Goal: Transaction & Acquisition: Purchase product/service

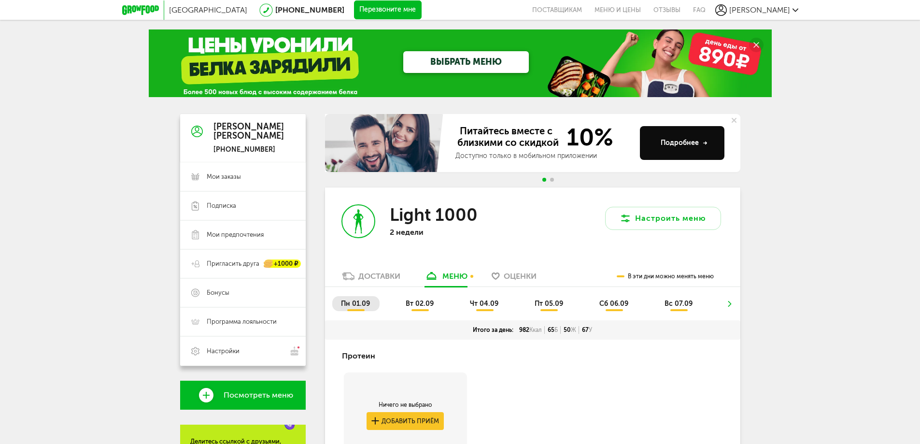
click at [727, 9] on icon at bounding box center [721, 10] width 12 height 12
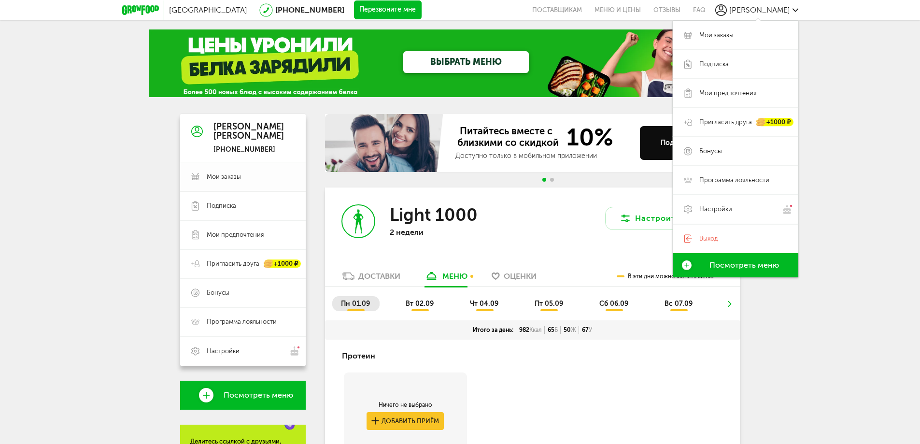
click at [240, 171] on link "Мои заказы" at bounding box center [243, 176] width 126 height 29
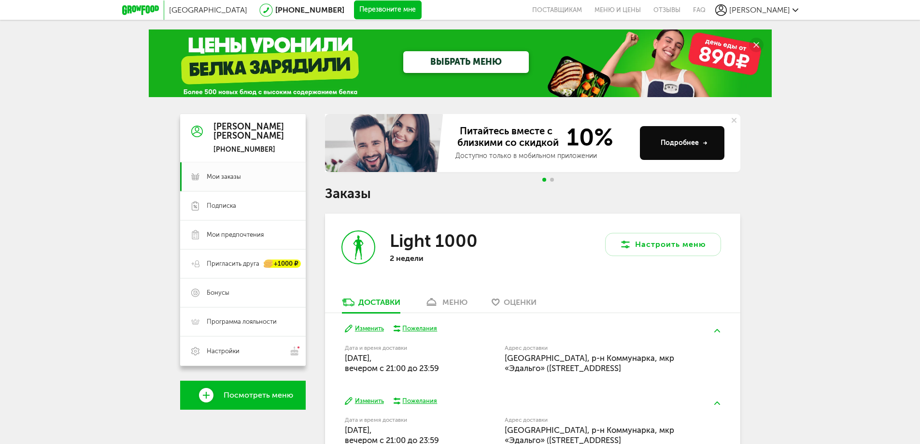
click at [449, 301] on div "меню" at bounding box center [454, 301] width 25 height 9
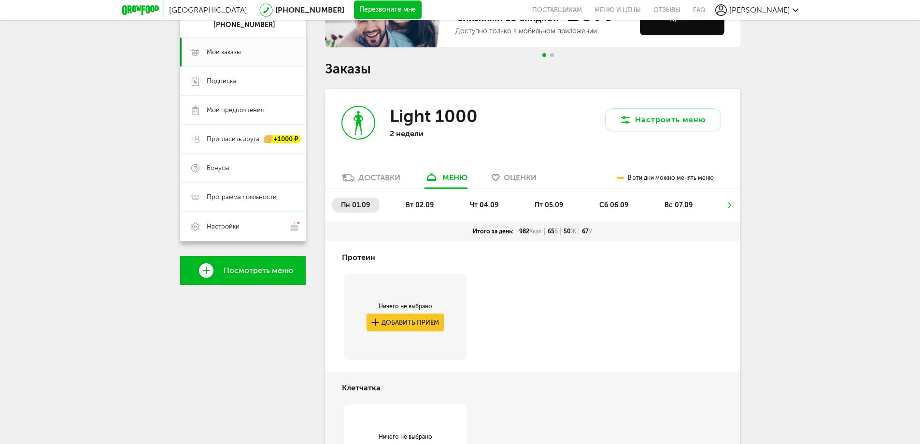
scroll to position [189, 0]
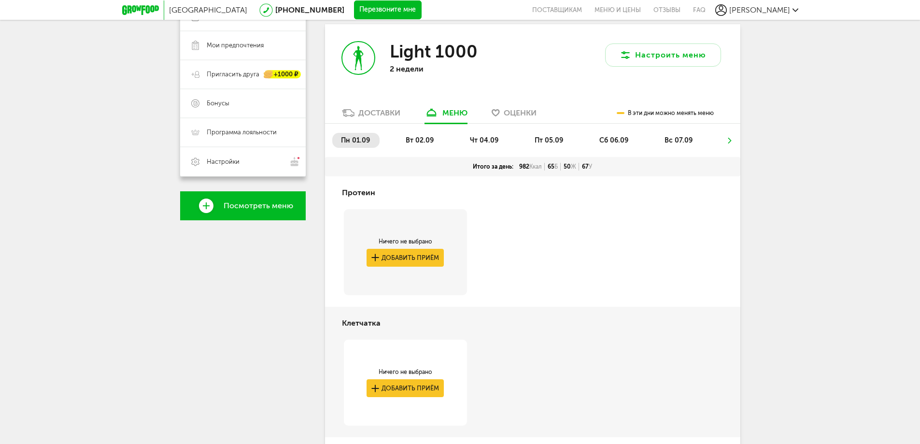
click at [357, 140] on span "пн 01.09" at bounding box center [355, 140] width 29 height 8
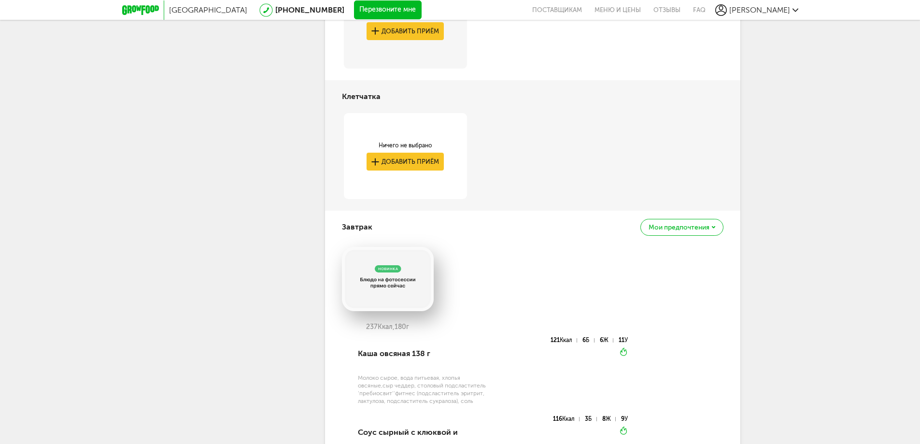
scroll to position [0, 0]
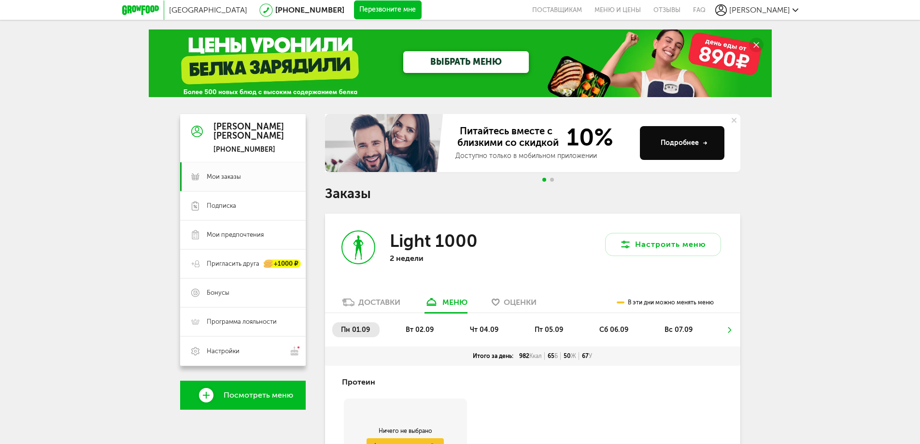
click at [363, 307] on link "Доставки" at bounding box center [371, 304] width 68 height 15
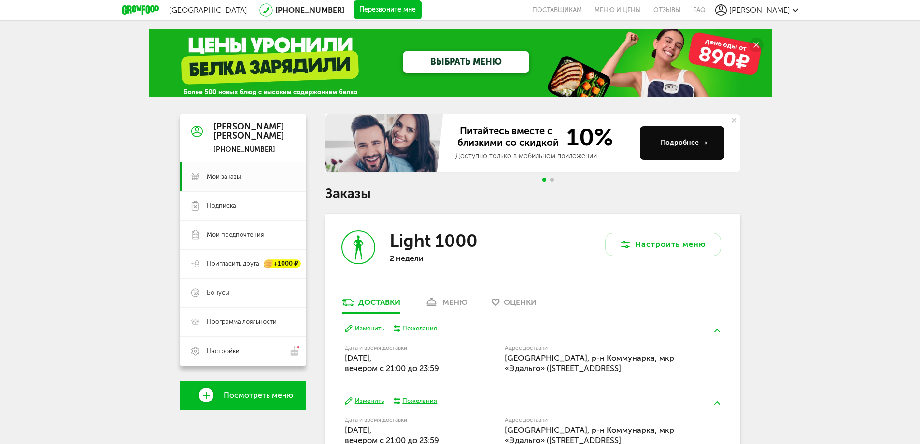
click at [369, 327] on button "Изменить" at bounding box center [364, 328] width 39 height 9
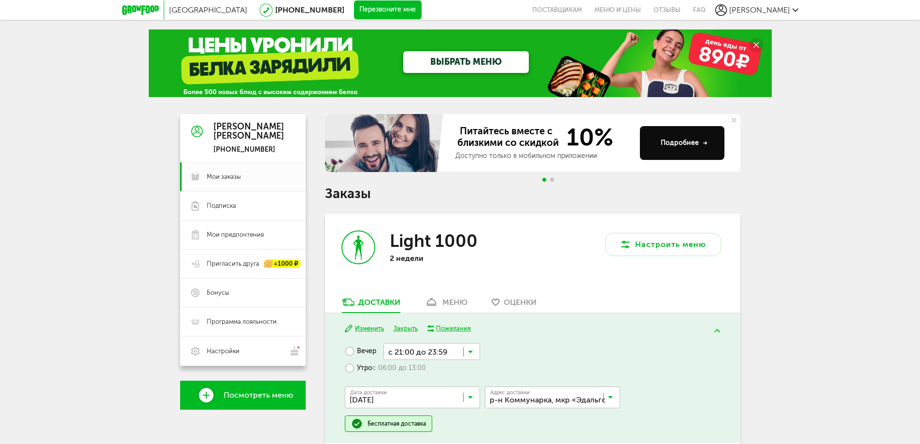
click at [464, 301] on div "меню" at bounding box center [454, 301] width 25 height 9
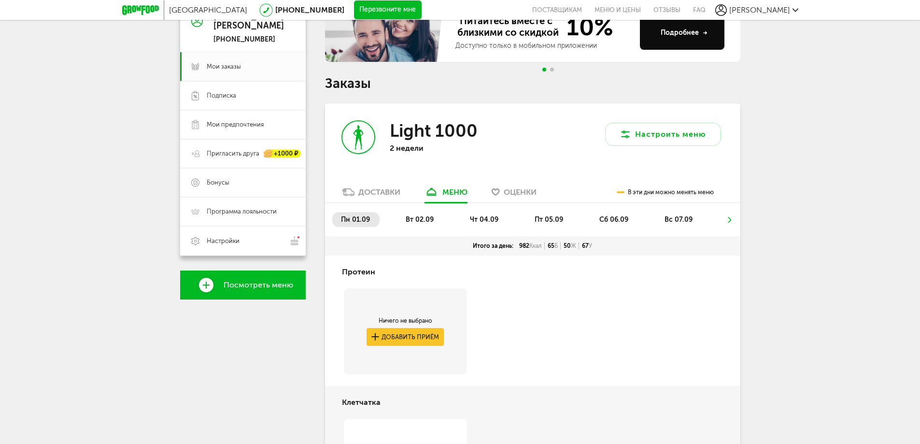
scroll to position [189, 0]
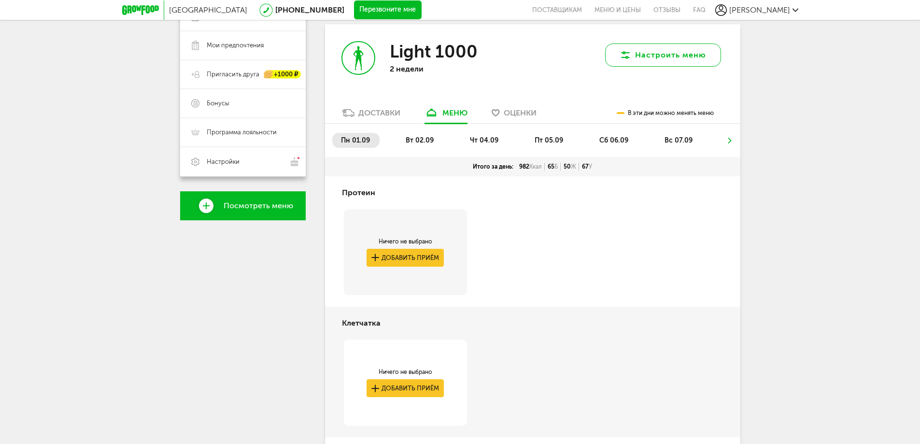
click at [679, 51] on button "Настроить меню" at bounding box center [663, 54] width 116 height 23
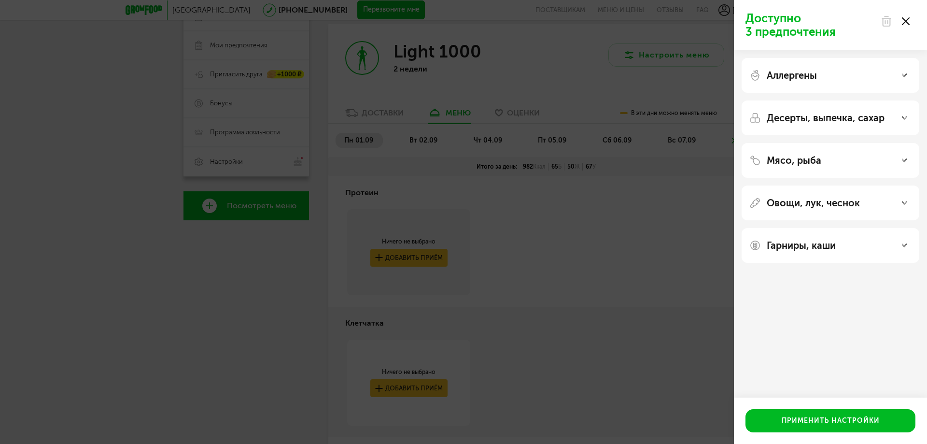
click at [635, 163] on div "Доступно 3 предпочтения Аллергены Десерты, выпечка, сахар Мясо, рыба Овощи, лук…" at bounding box center [463, 222] width 927 height 444
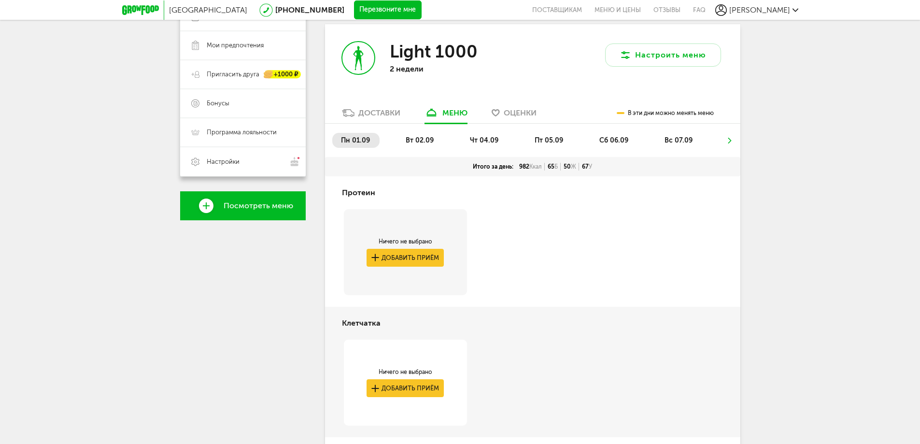
click at [727, 144] on li at bounding box center [730, 140] width 6 height 15
click at [408, 137] on span "вт 02.09" at bounding box center [420, 140] width 28 height 8
click at [353, 139] on span "пн 01.09" at bounding box center [355, 140] width 29 height 8
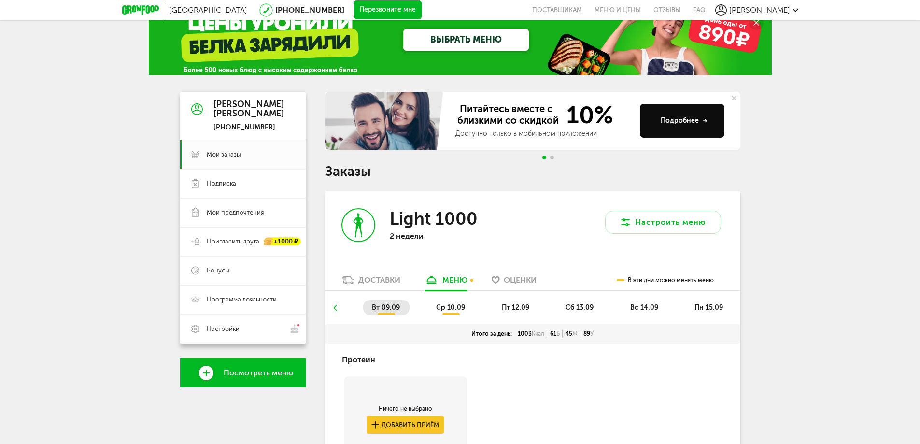
scroll to position [0, 0]
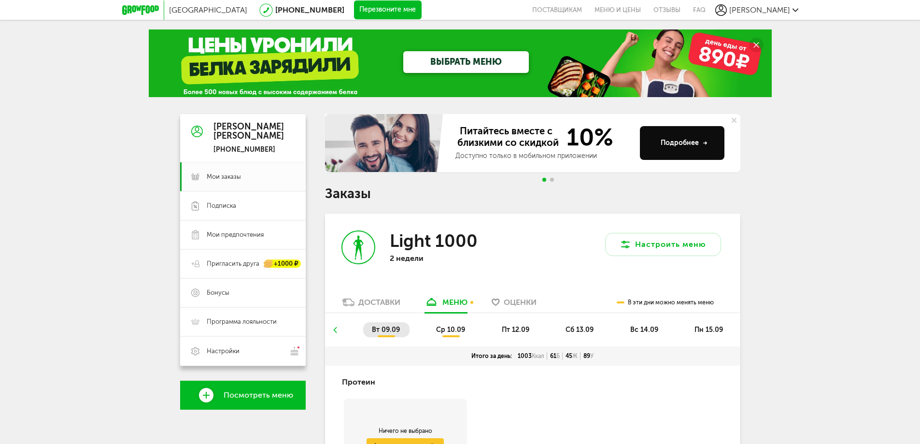
click at [334, 328] on icon at bounding box center [334, 330] width 7 height 6
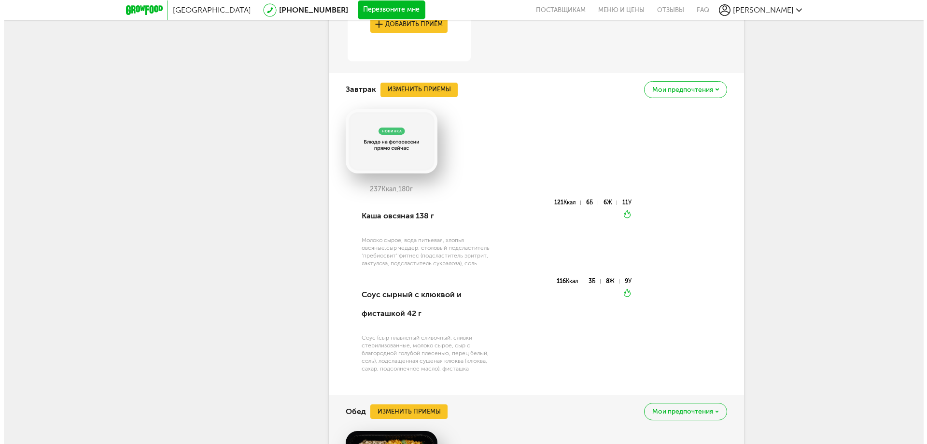
scroll to position [531, 0]
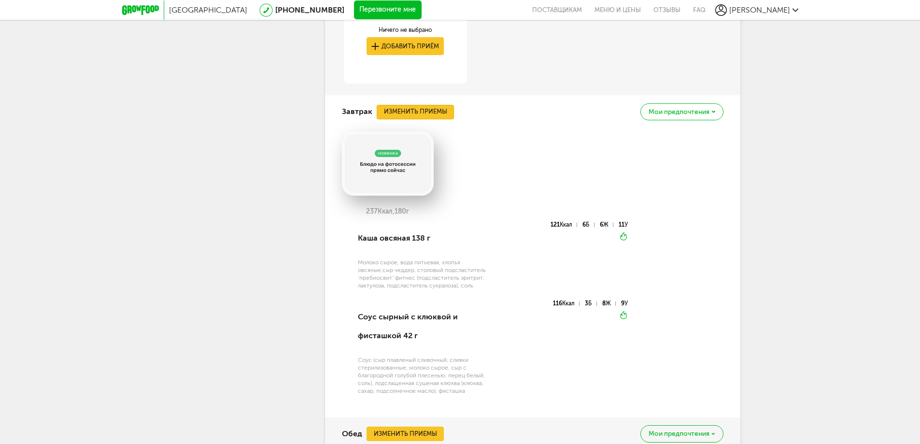
click at [422, 113] on button "Изменить приемы" at bounding box center [415, 112] width 77 height 14
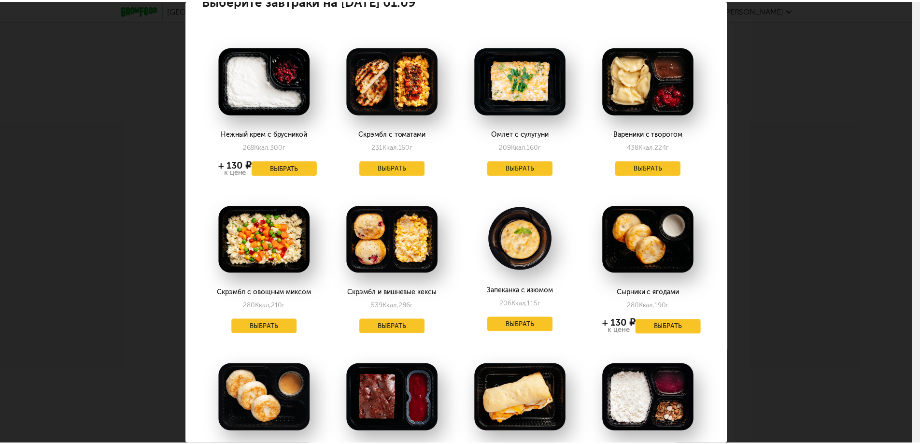
scroll to position [0, 0]
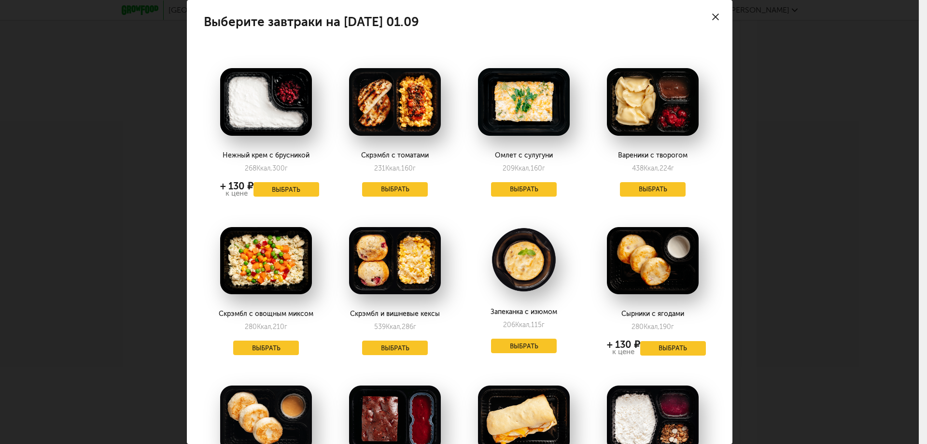
click at [712, 14] on icon at bounding box center [715, 17] width 7 height 7
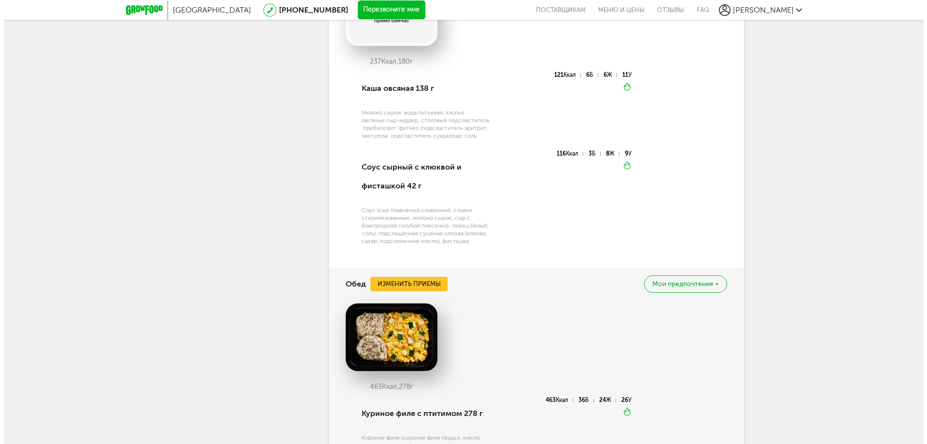
scroll to position [772, 0]
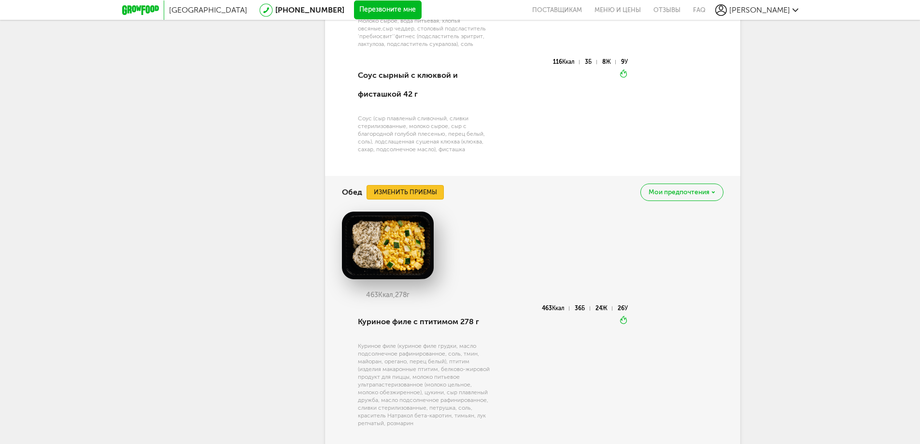
click at [419, 194] on button "Изменить приемы" at bounding box center [404, 192] width 77 height 14
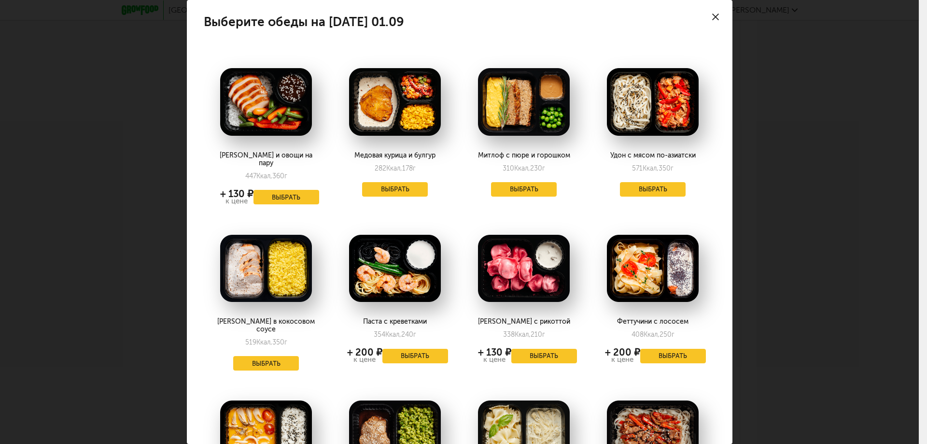
click at [712, 15] on use at bounding box center [715, 17] width 7 height 7
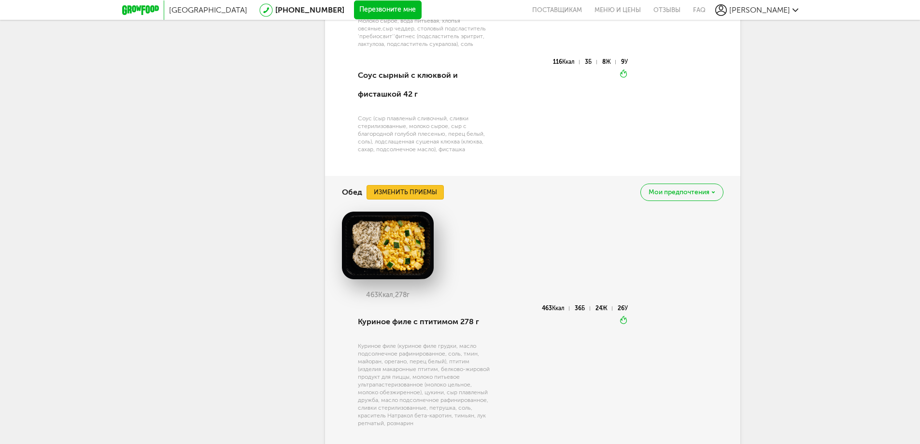
click at [415, 193] on button "Изменить приемы" at bounding box center [404, 192] width 77 height 14
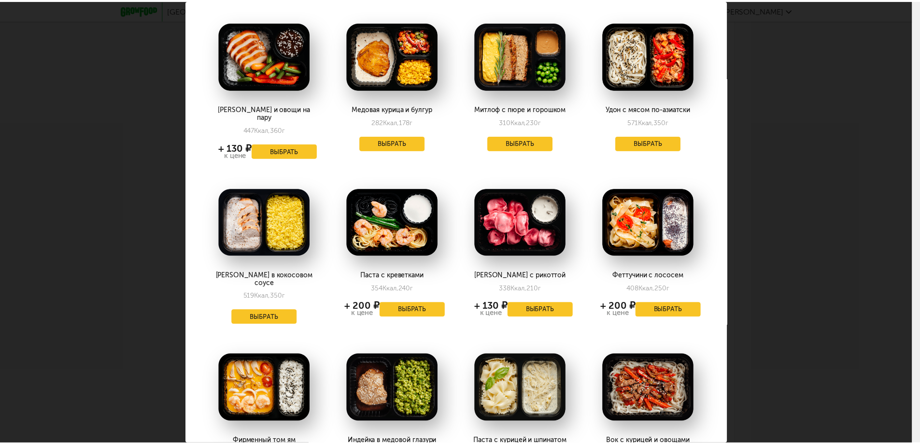
scroll to position [0, 0]
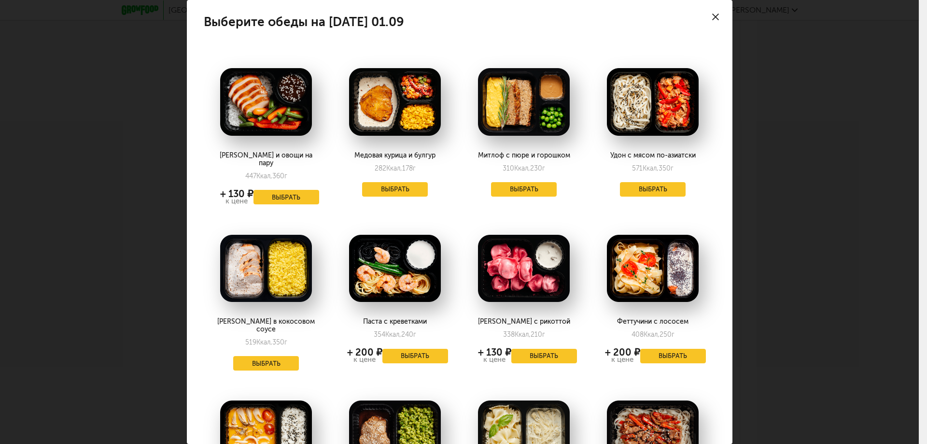
click at [712, 17] on icon at bounding box center [715, 17] width 7 height 7
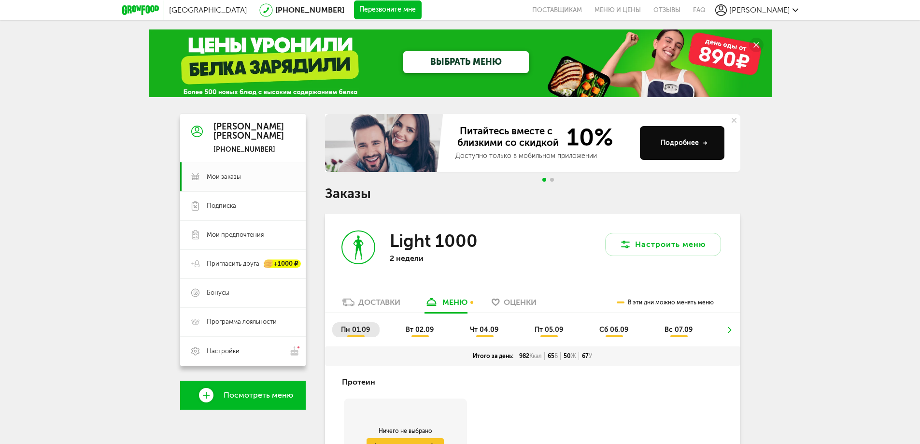
click at [410, 337] on ul "пн 01.09 вт 02.09 чт 04.09 пт 05.09 сб 06.09 вс 07.09" at bounding box center [532, 334] width 401 height 24
click at [413, 331] on span "вт 02.09" at bounding box center [420, 329] width 28 height 8
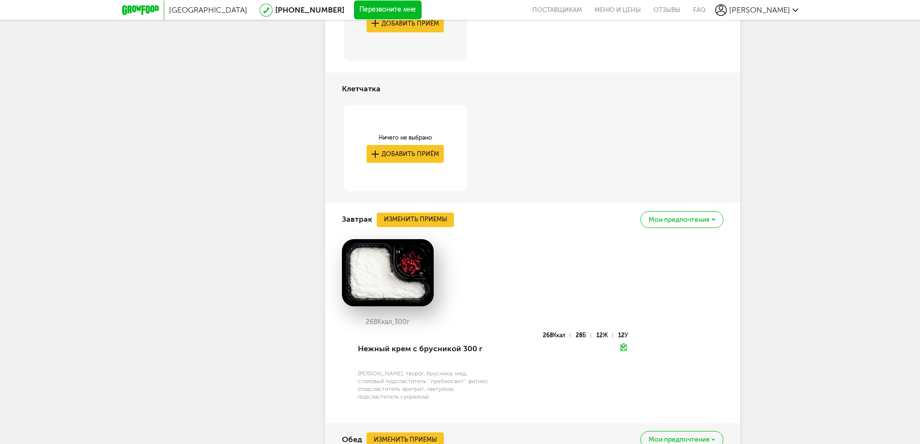
scroll to position [386, 0]
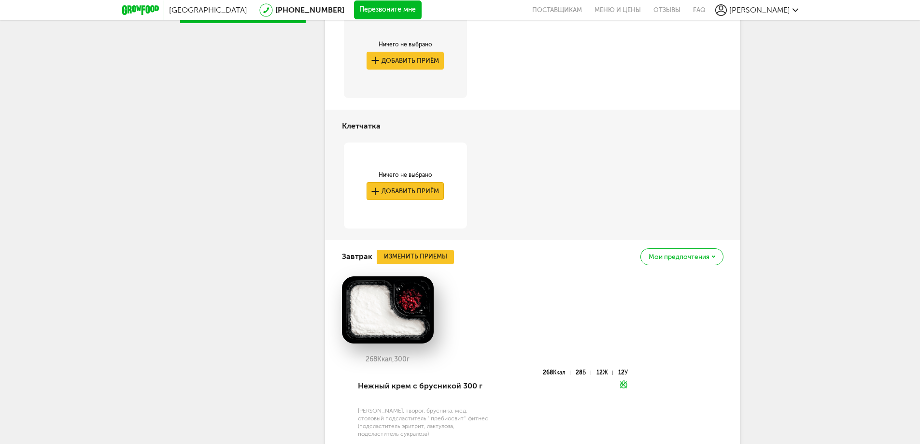
click at [408, 189] on button "Добавить приём" at bounding box center [404, 191] width 77 height 18
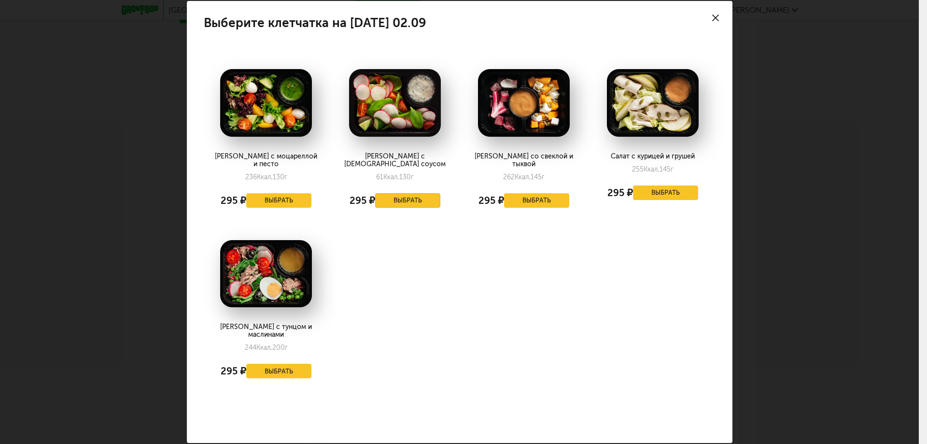
click at [414, 193] on button "Выбрать" at bounding box center [408, 200] width 66 height 14
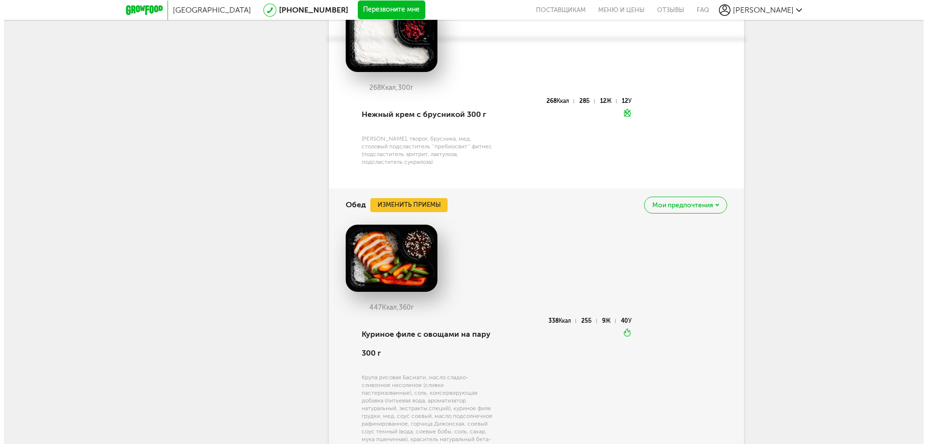
scroll to position [821, 0]
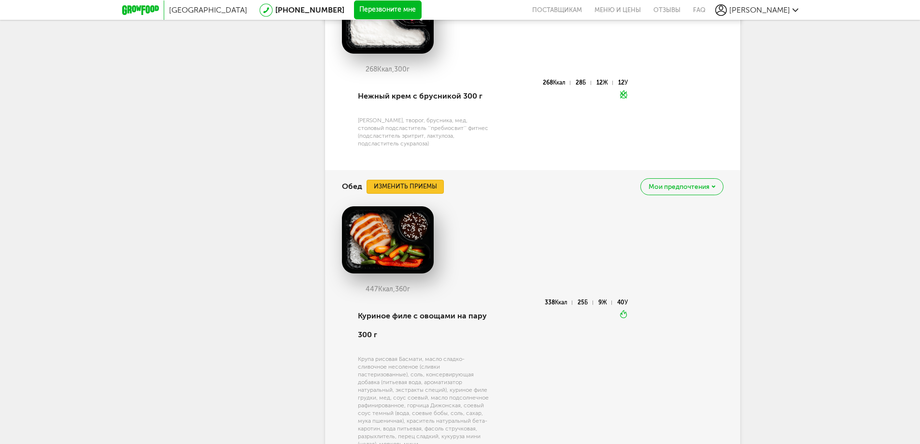
click at [424, 187] on button "Изменить приемы" at bounding box center [404, 187] width 77 height 14
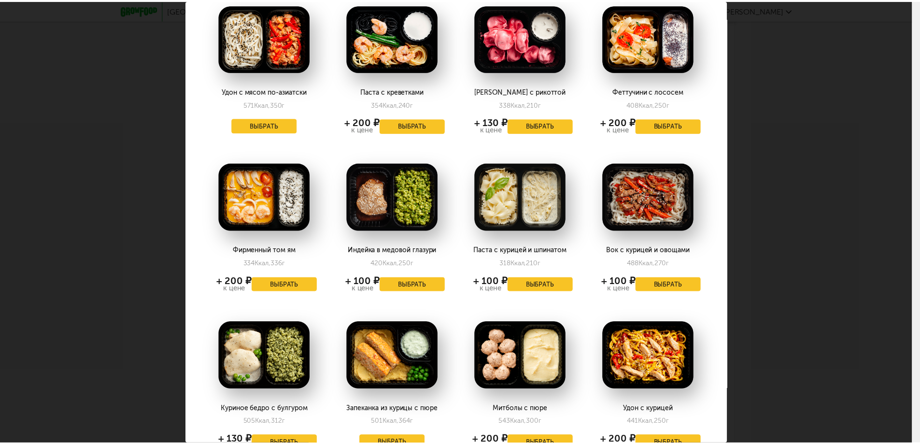
scroll to position [0, 0]
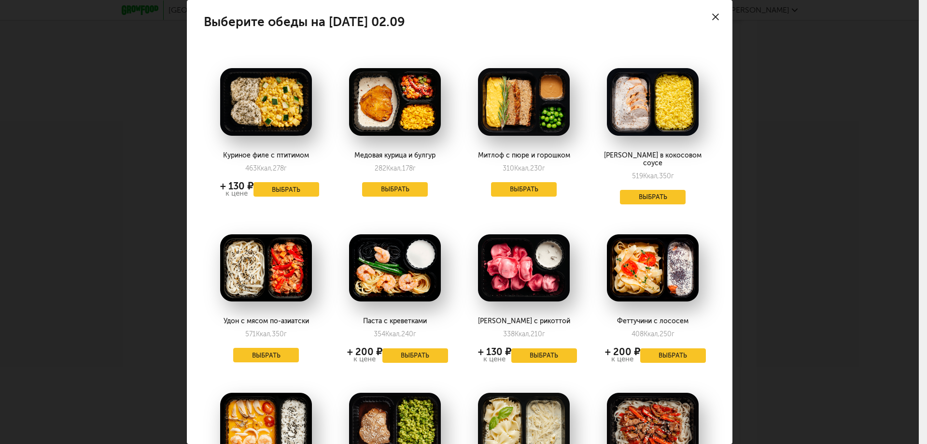
click at [712, 19] on icon at bounding box center [715, 17] width 7 height 7
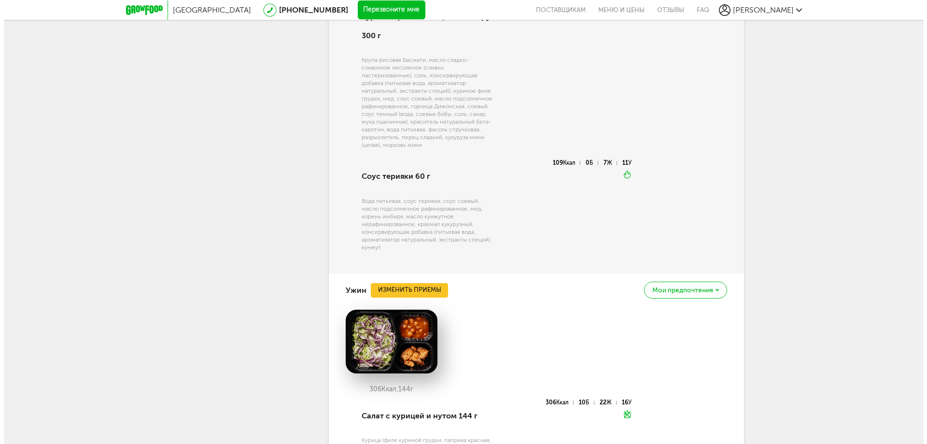
scroll to position [1159, 0]
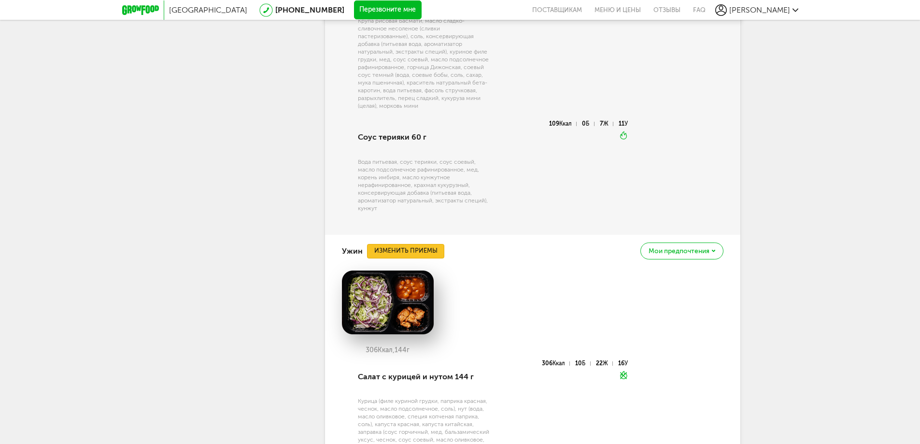
click at [415, 252] on button "Изменить приемы" at bounding box center [405, 251] width 77 height 14
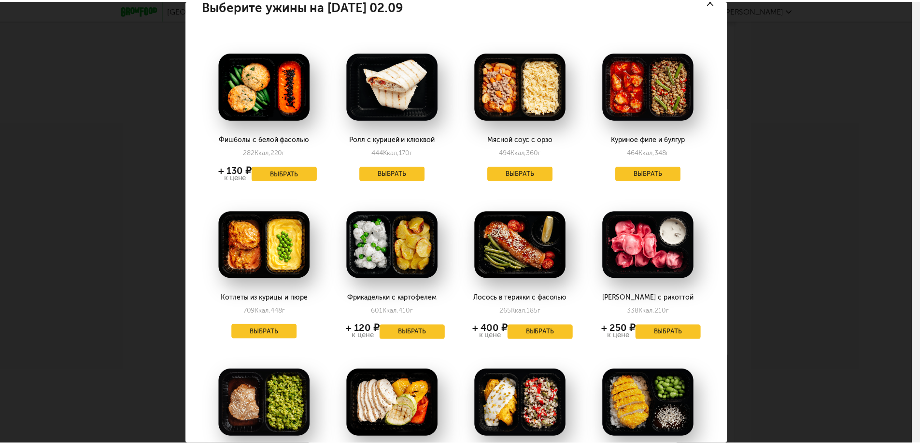
scroll to position [0, 0]
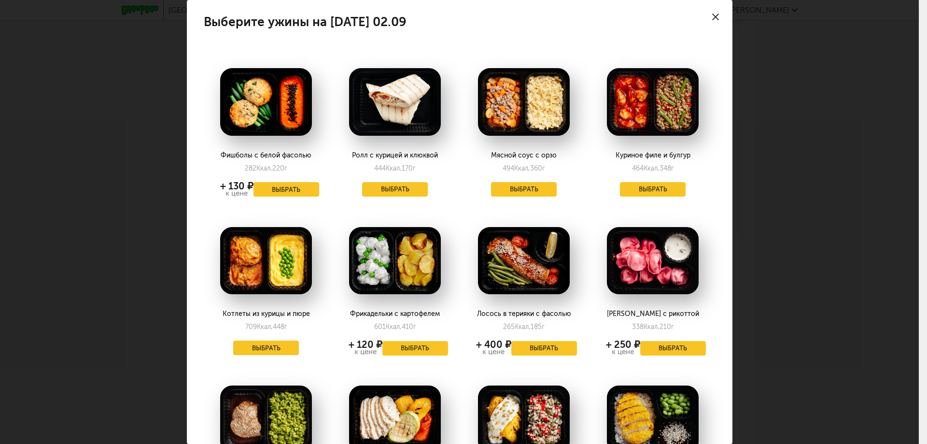
click at [706, 20] on div at bounding box center [716, 17] width 34 height 34
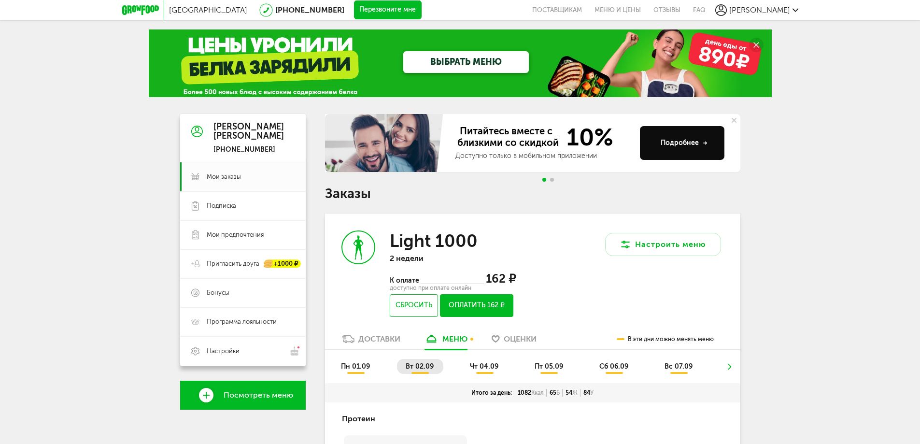
click at [470, 364] on span "чт 04.09" at bounding box center [484, 366] width 28 height 8
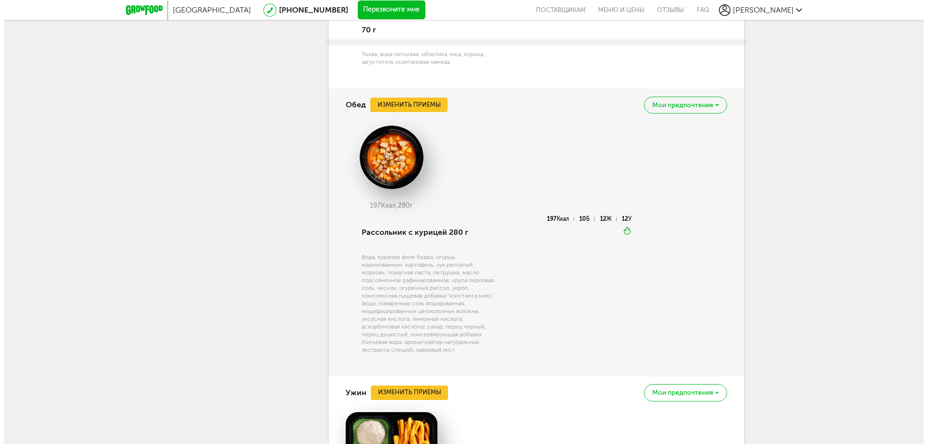
scroll to position [917, 0]
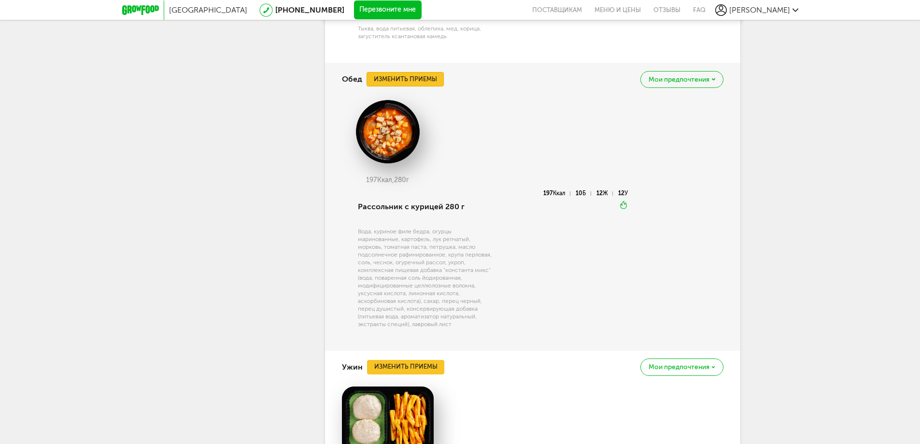
click at [422, 80] on button "Изменить приемы" at bounding box center [404, 79] width 77 height 14
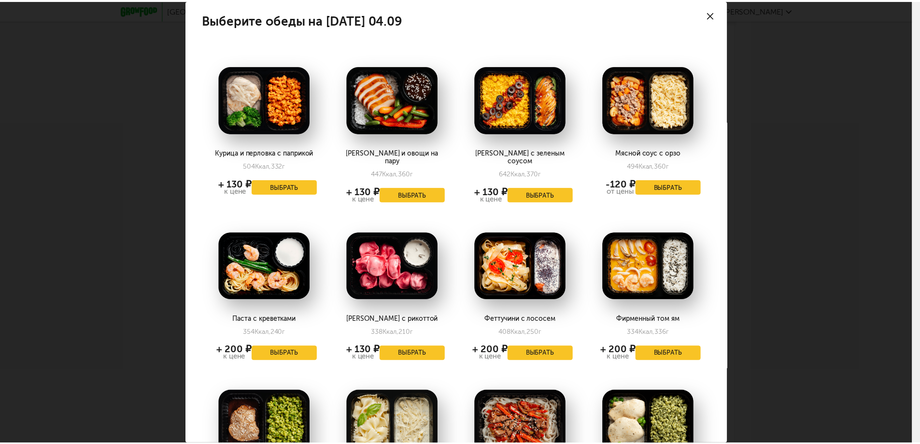
scroll to position [0, 0]
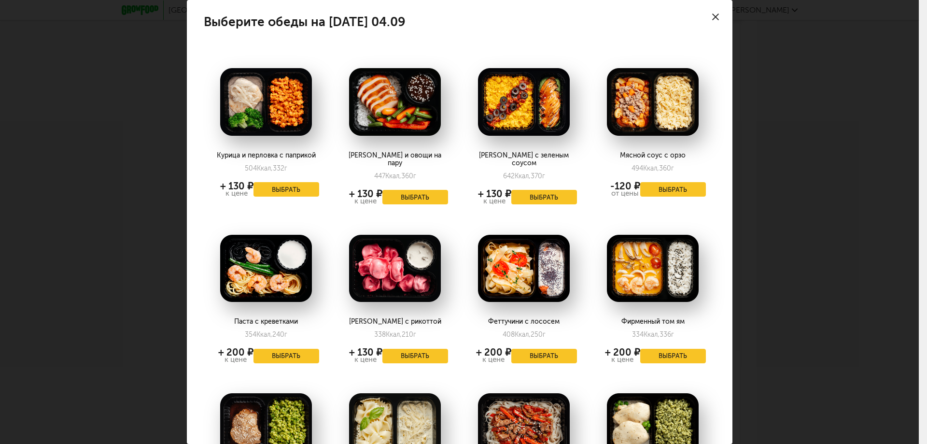
click at [707, 13] on div at bounding box center [716, 17] width 34 height 34
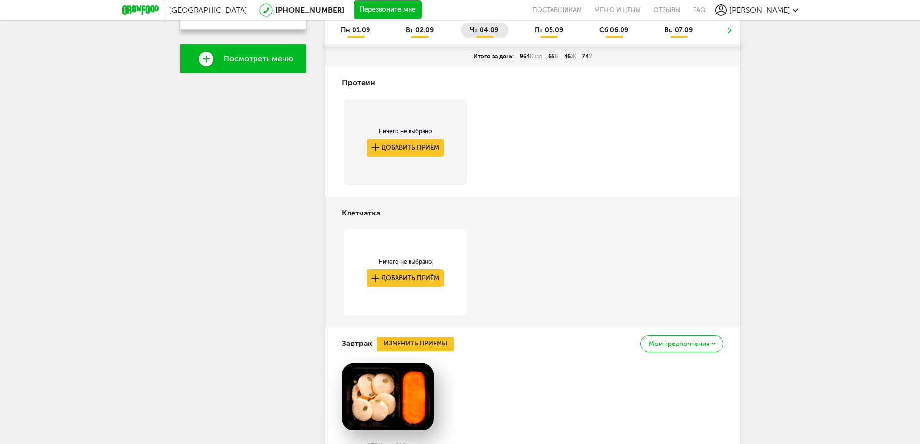
scroll to position [386, 0]
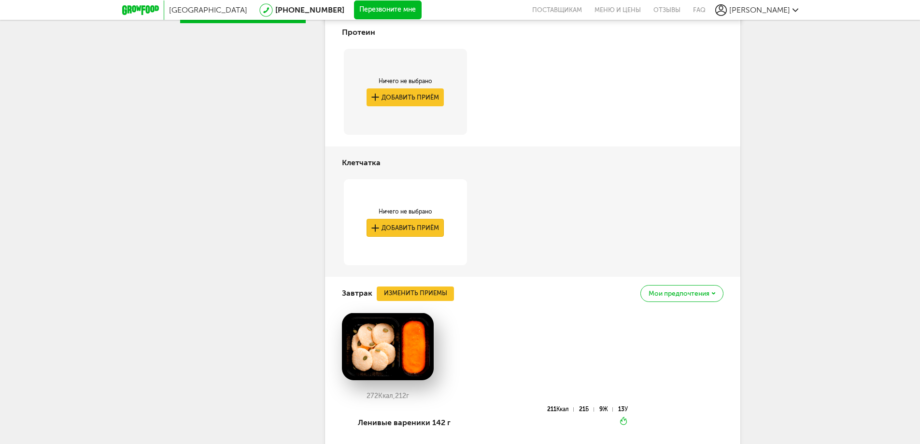
click at [420, 230] on button "Добавить приём" at bounding box center [404, 228] width 77 height 18
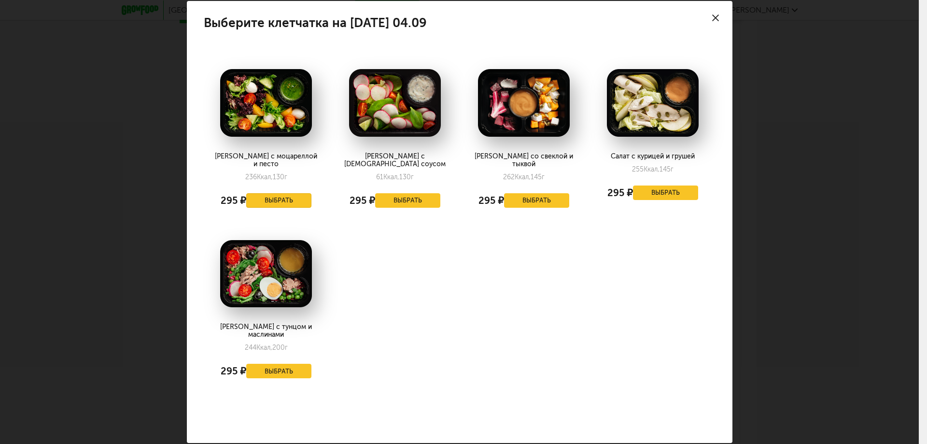
click at [257, 193] on button "Выбрать" at bounding box center [279, 200] width 66 height 14
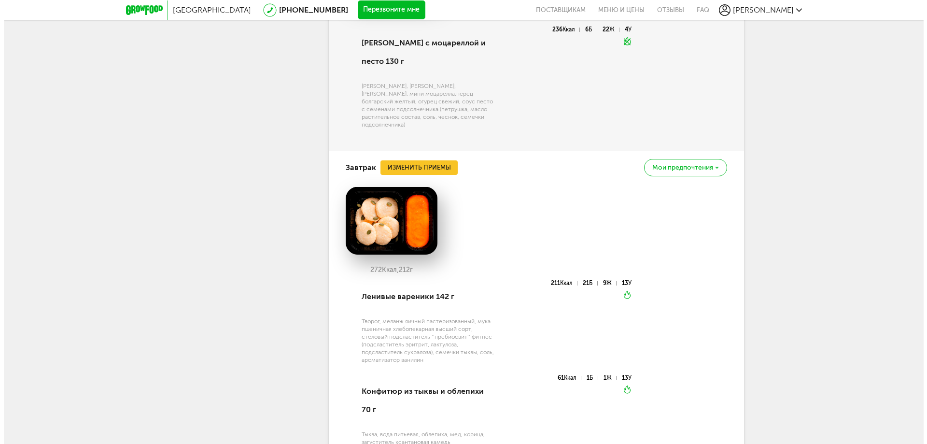
scroll to position [560, 0]
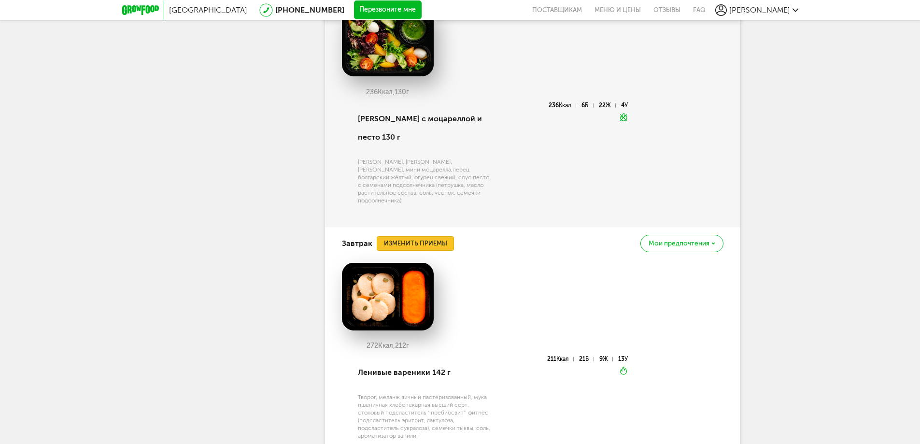
click at [426, 236] on button "Изменить приемы" at bounding box center [415, 243] width 77 height 14
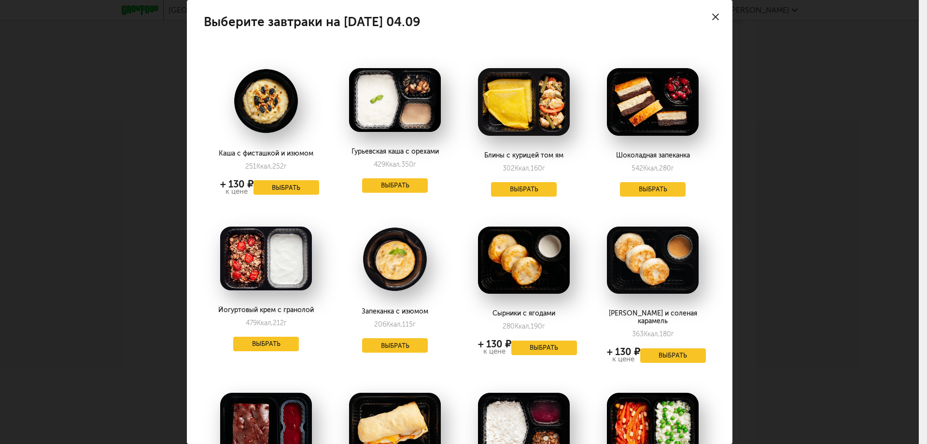
click at [712, 15] on icon at bounding box center [715, 17] width 7 height 7
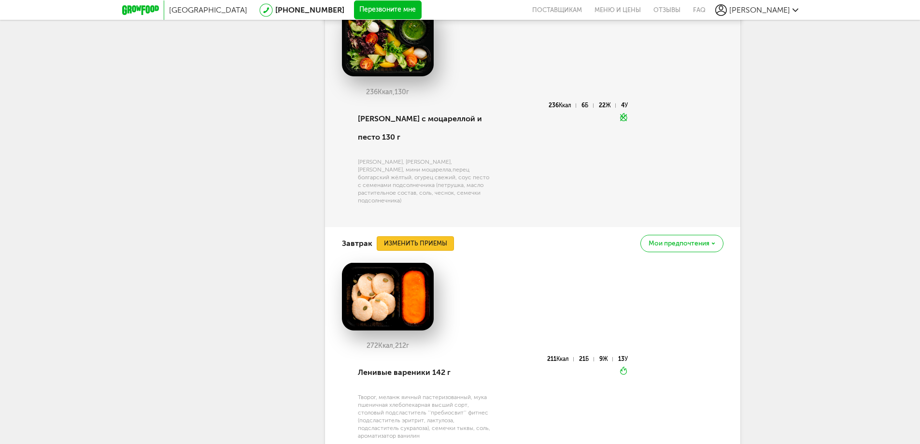
click at [417, 236] on button "Изменить приемы" at bounding box center [415, 243] width 77 height 14
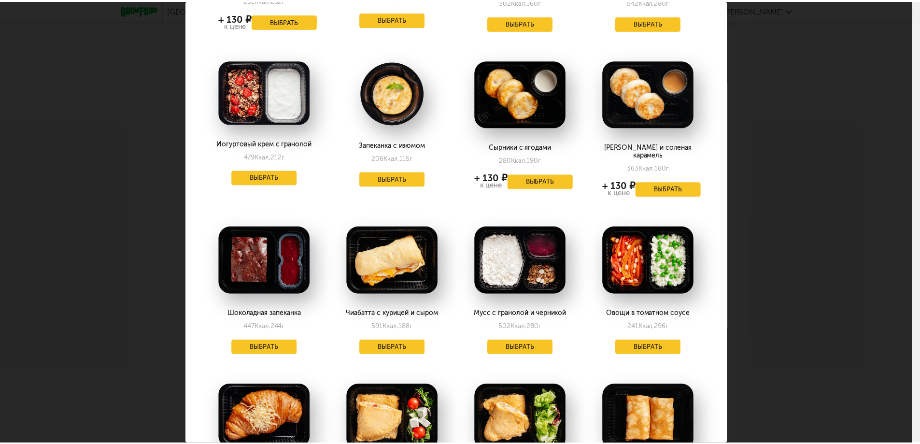
scroll to position [145, 0]
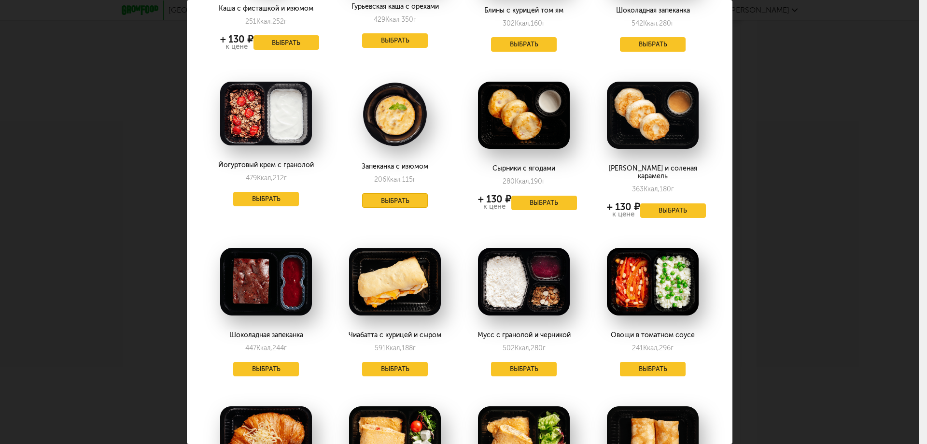
click at [378, 201] on button "Выбрать" at bounding box center [395, 200] width 66 height 14
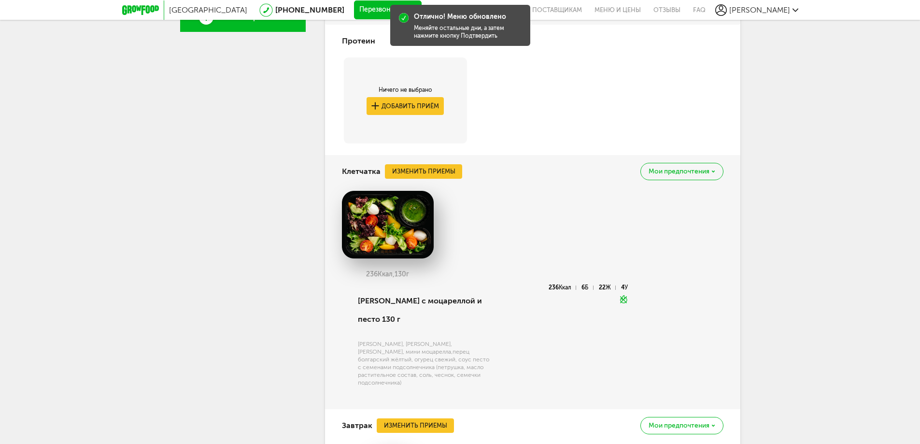
scroll to position [270, 0]
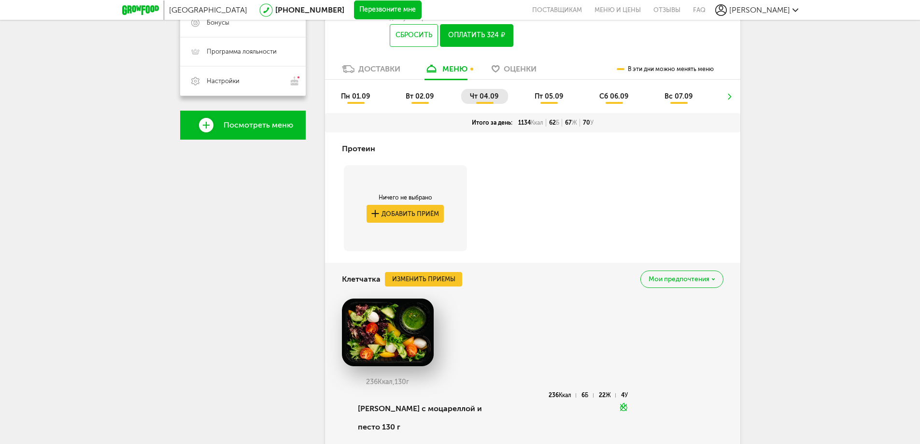
click at [554, 101] on li "пт 05.09" at bounding box center [549, 96] width 47 height 15
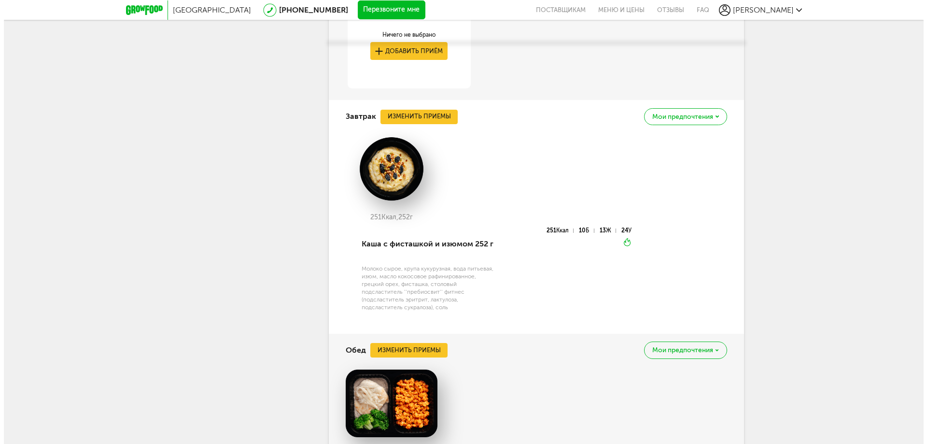
scroll to position [560, 0]
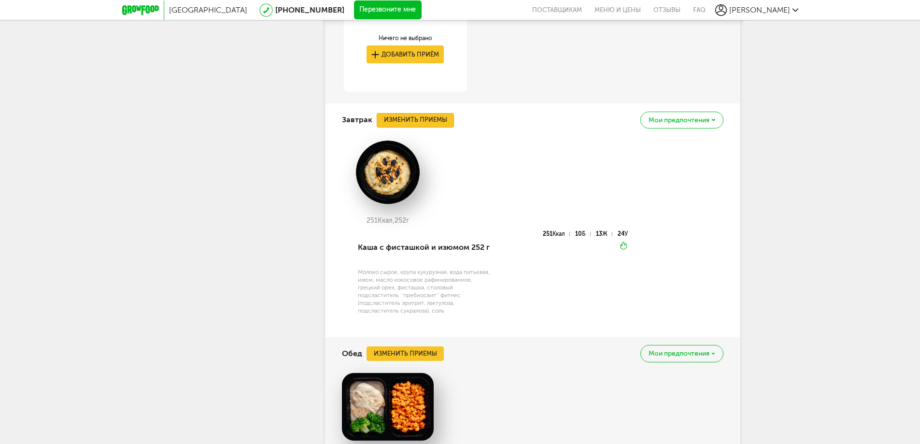
click at [438, 120] on button "Изменить приемы" at bounding box center [415, 120] width 77 height 14
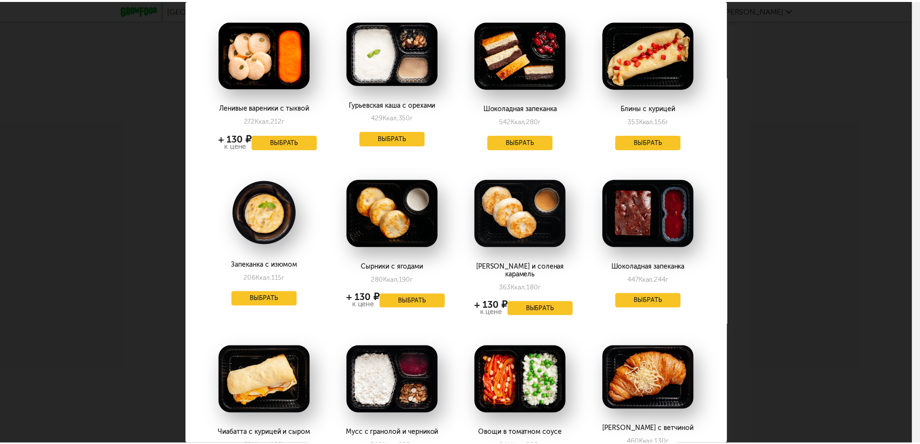
scroll to position [0, 0]
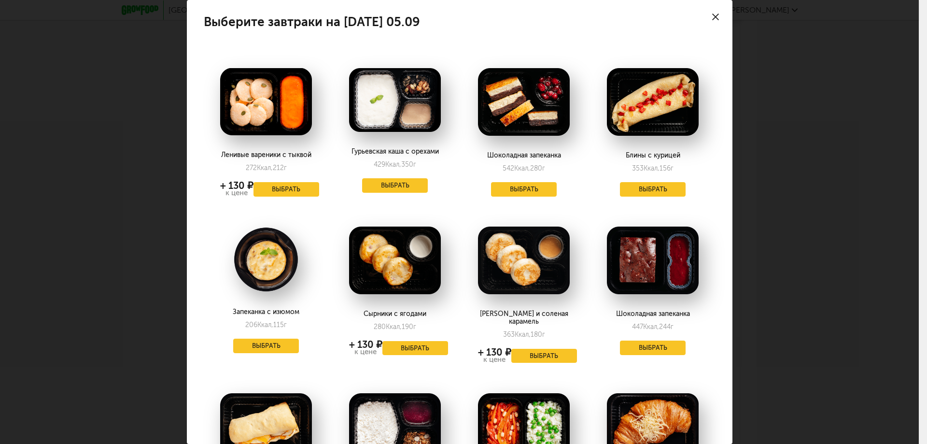
click at [712, 15] on icon at bounding box center [715, 17] width 7 height 7
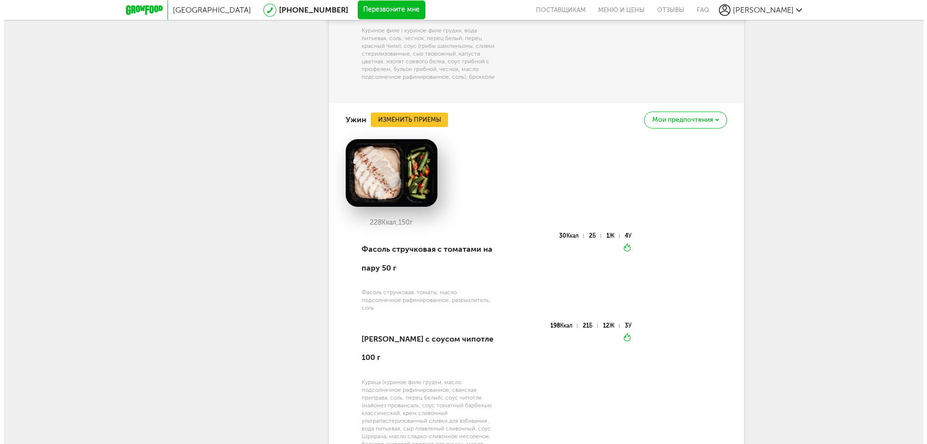
scroll to position [1187, 0]
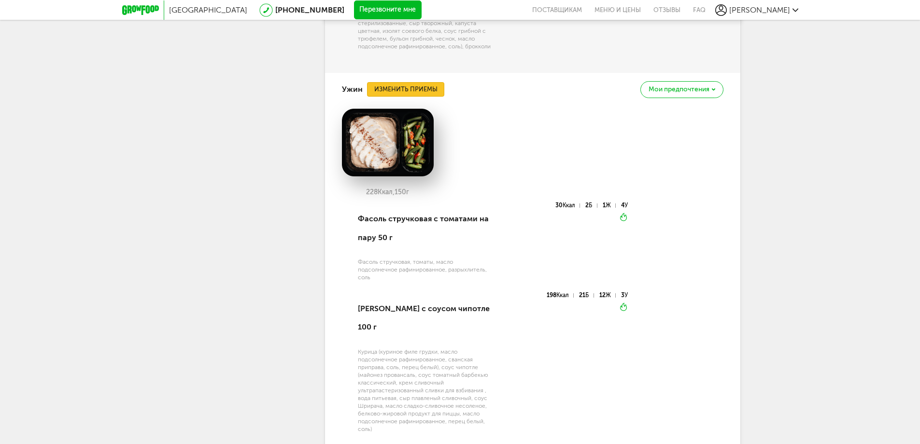
click at [409, 92] on button "Изменить приемы" at bounding box center [405, 89] width 77 height 14
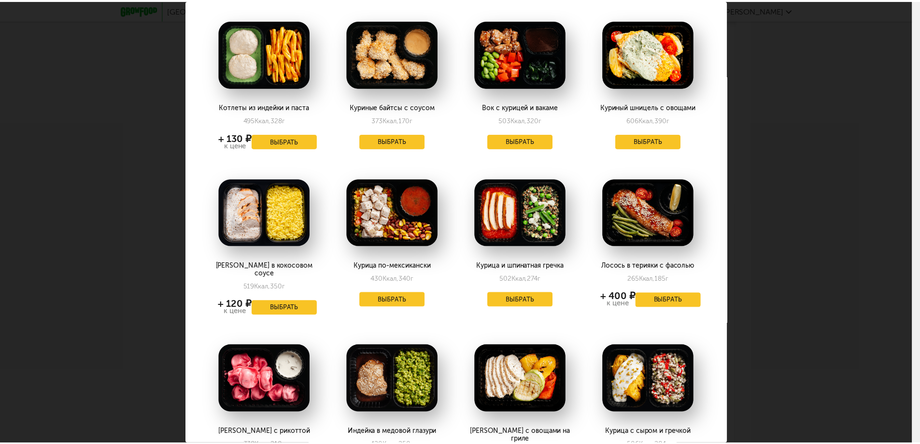
scroll to position [0, 0]
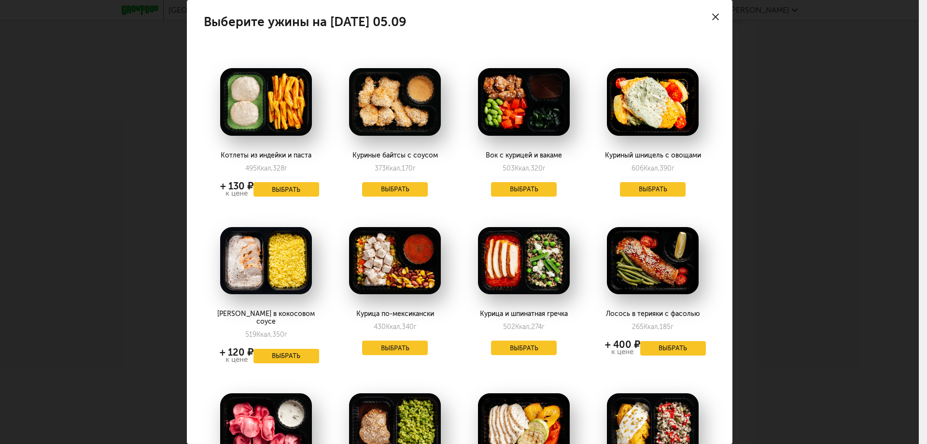
click at [709, 21] on div at bounding box center [716, 17] width 34 height 34
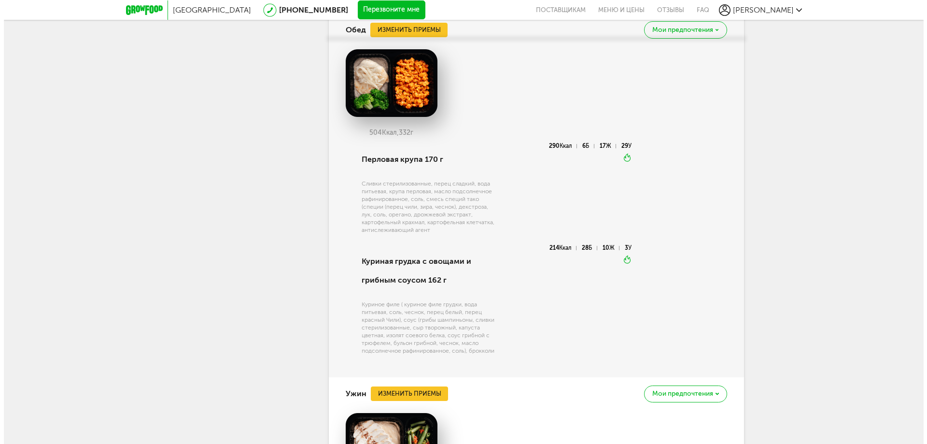
scroll to position [849, 0]
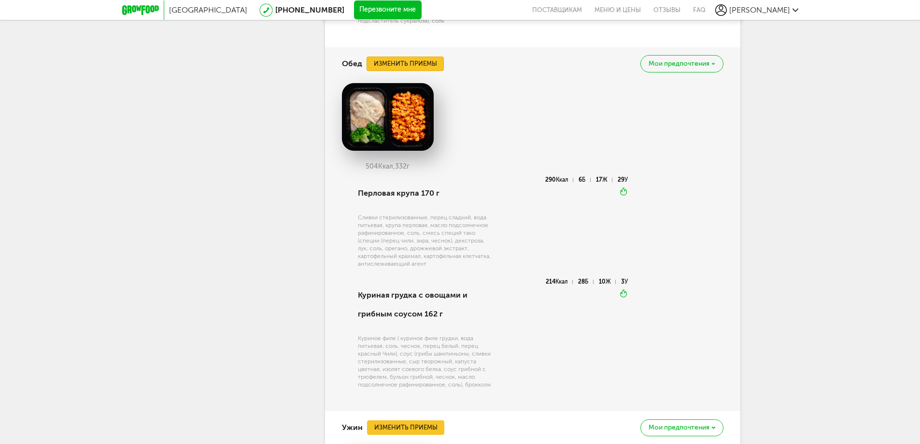
click at [422, 70] on button "Изменить приемы" at bounding box center [404, 63] width 77 height 14
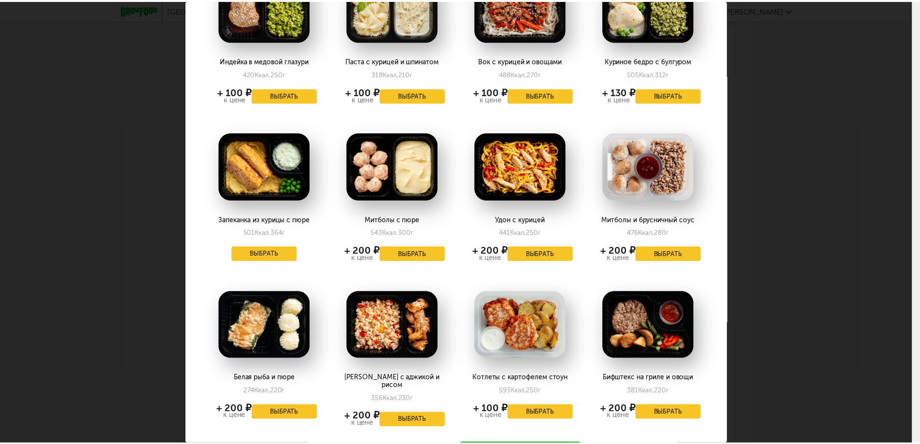
scroll to position [435, 0]
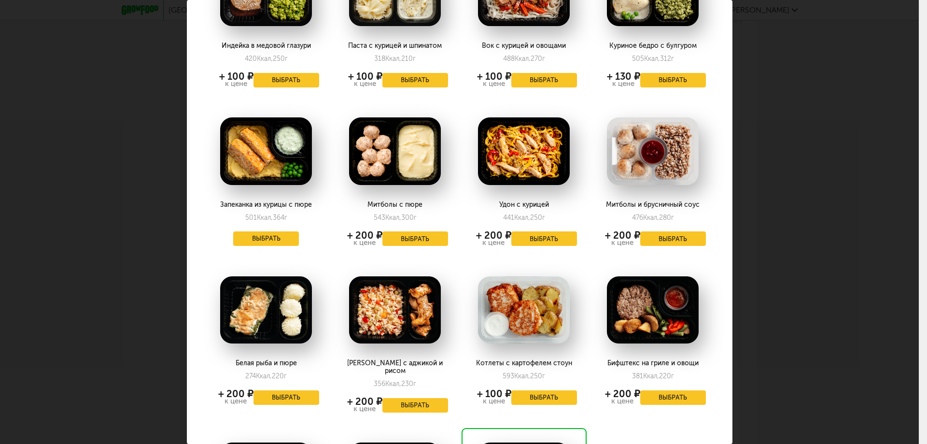
click at [797, 256] on div "Выберите обеды на [DATE] 05.09 Рассольник с курицей 197 Ккал, 280 г + 130 ₽ к ц…" at bounding box center [459, 222] width 919 height 444
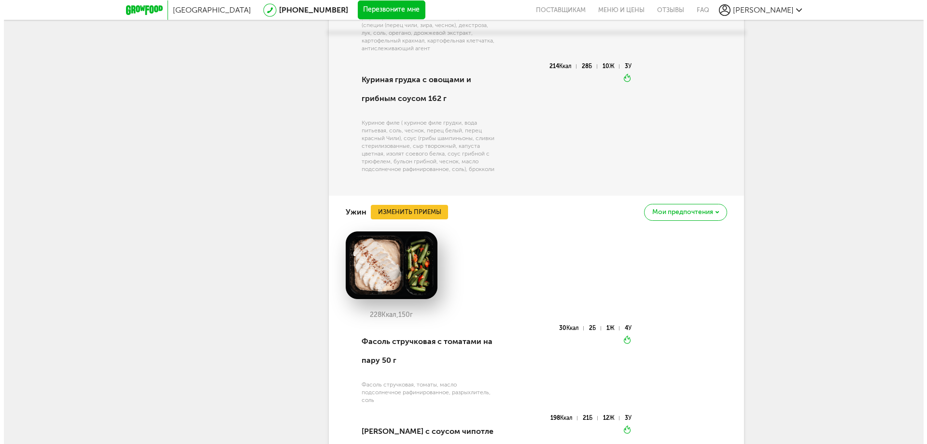
scroll to position [1091, 0]
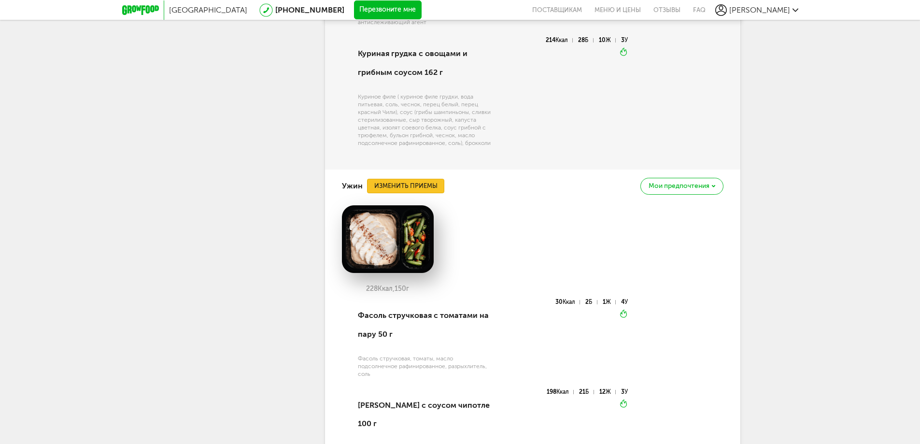
click at [405, 193] on button "Изменить приемы" at bounding box center [405, 186] width 77 height 14
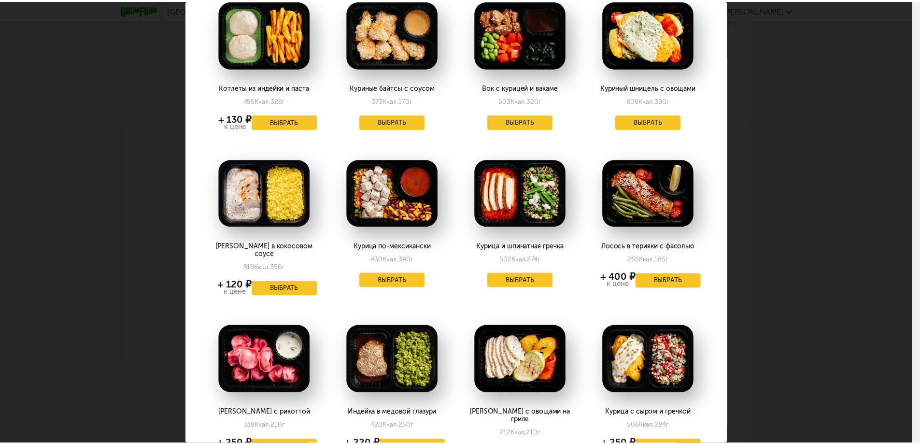
scroll to position [0, 0]
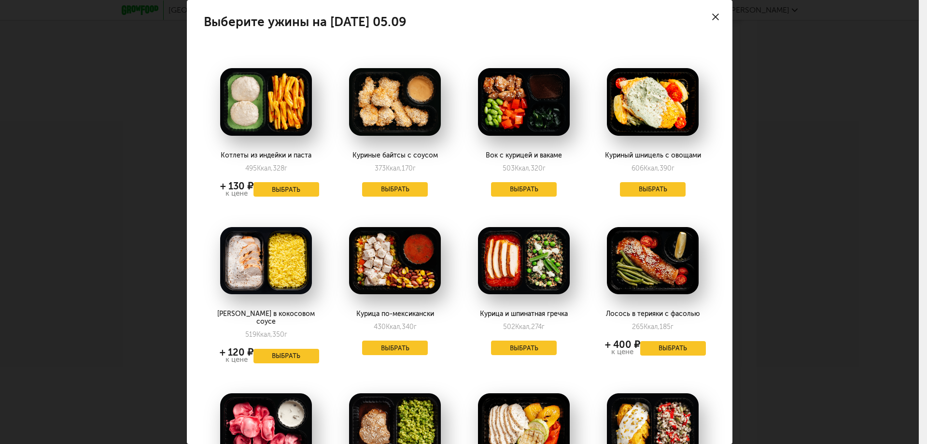
click at [712, 15] on icon at bounding box center [715, 17] width 7 height 7
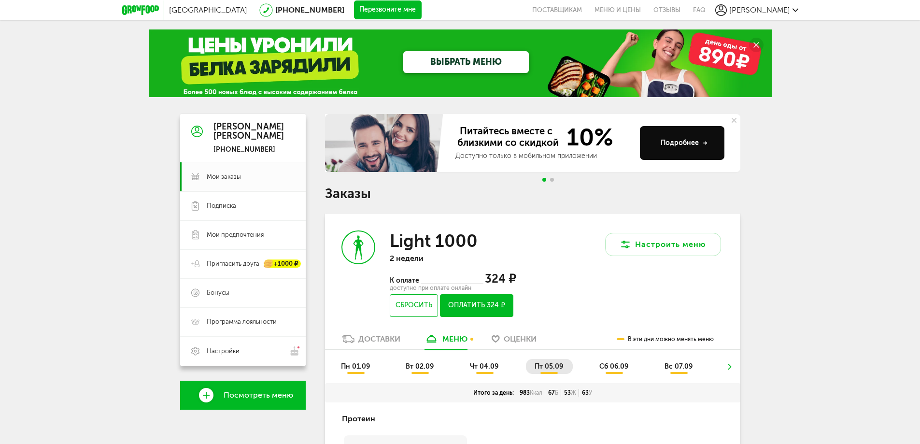
click at [621, 368] on span "сб 06.09" at bounding box center [613, 366] width 29 height 8
click at [665, 372] on li "вс 07.09" at bounding box center [679, 366] width 46 height 15
click at [490, 307] on button "Оплатить 324 ₽" at bounding box center [476, 305] width 73 height 23
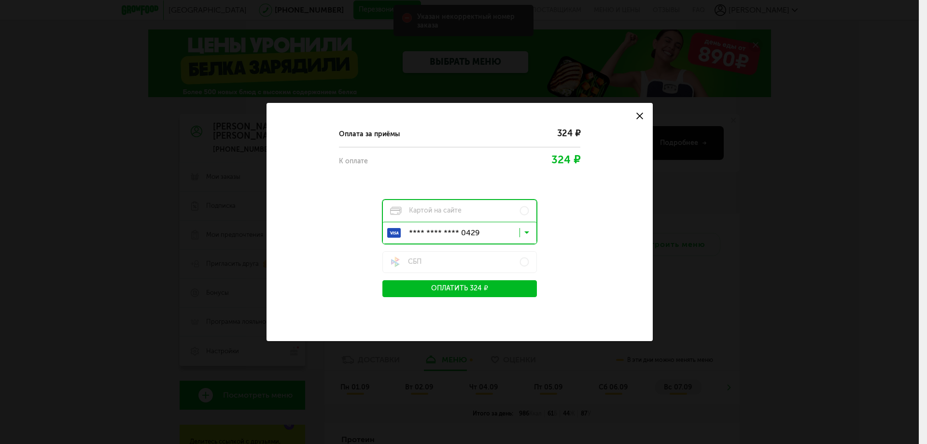
click at [639, 116] on use at bounding box center [639, 115] width 7 height 7
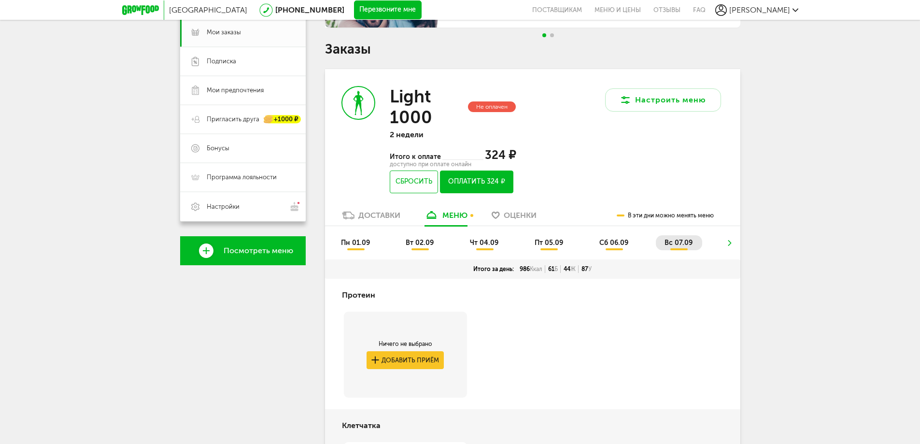
scroll to position [145, 0]
click at [347, 241] on span "пн 01.09" at bounding box center [355, 242] width 29 height 8
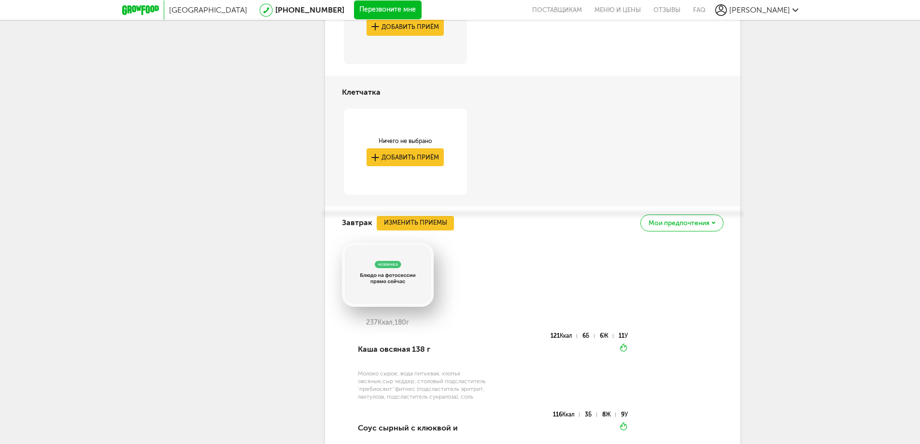
scroll to position [290, 0]
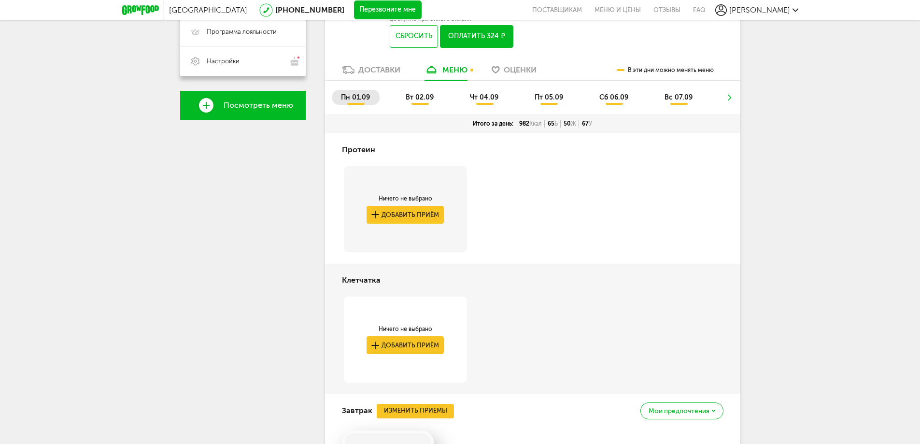
click at [421, 98] on span "вт 02.09" at bounding box center [420, 97] width 28 height 8
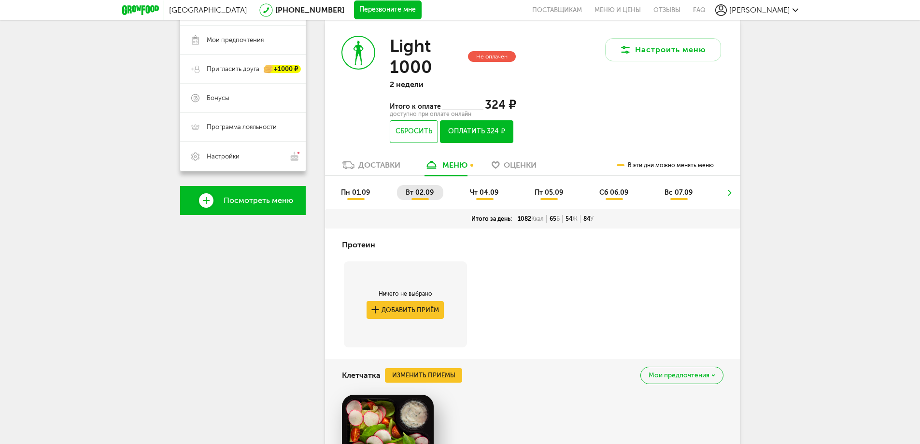
scroll to position [145, 0]
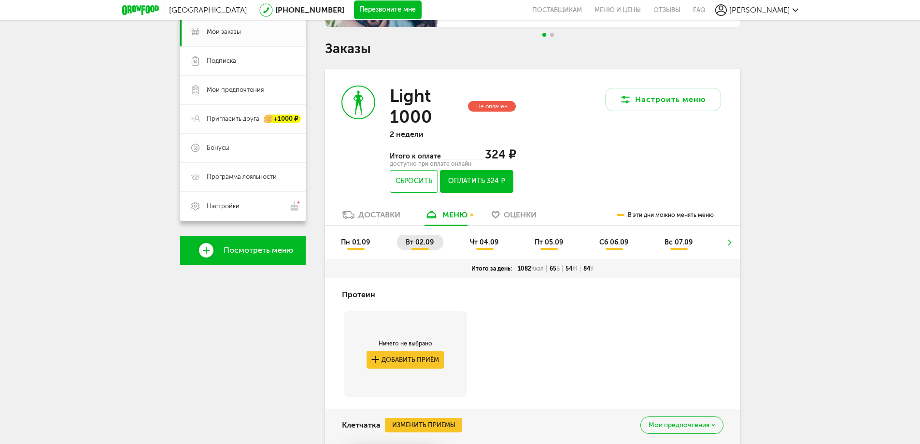
click at [482, 237] on li "чт 04.09" at bounding box center [484, 242] width 47 height 15
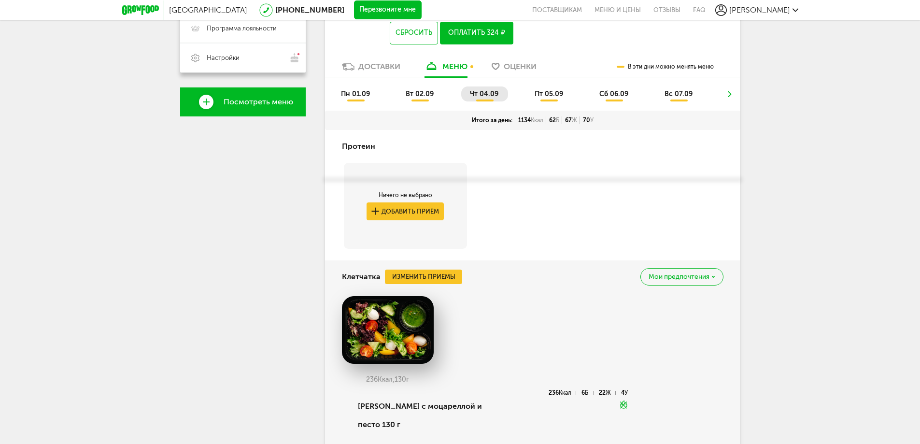
scroll to position [97, 0]
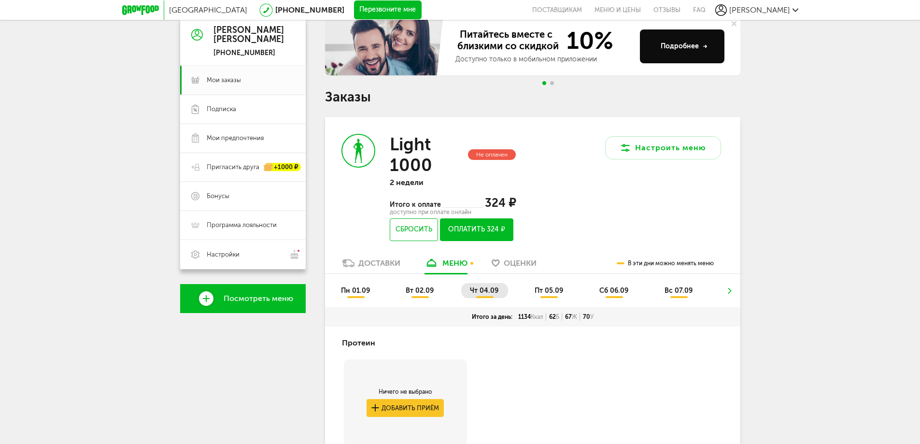
click at [548, 292] on span "пт 05.09" at bounding box center [548, 290] width 28 height 8
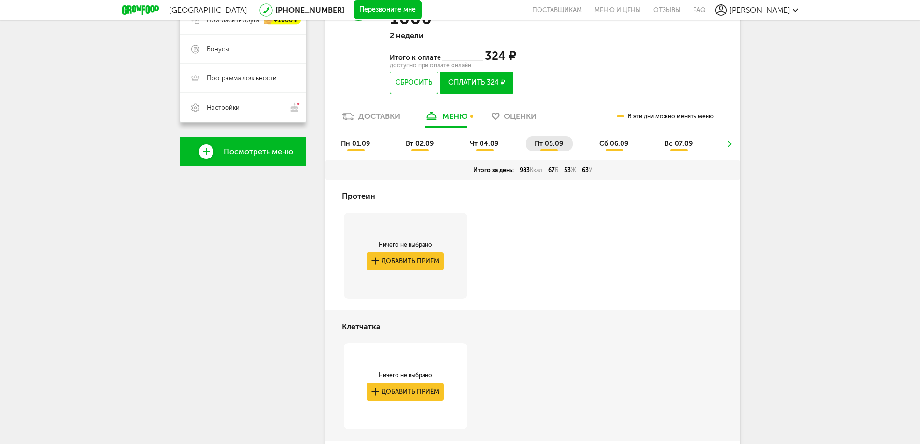
scroll to position [241, 0]
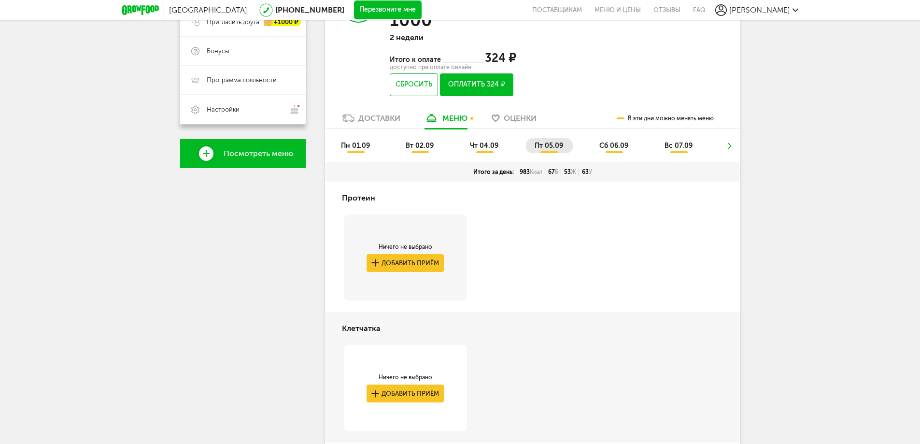
click at [614, 141] on span "сб 06.09" at bounding box center [613, 145] width 29 height 8
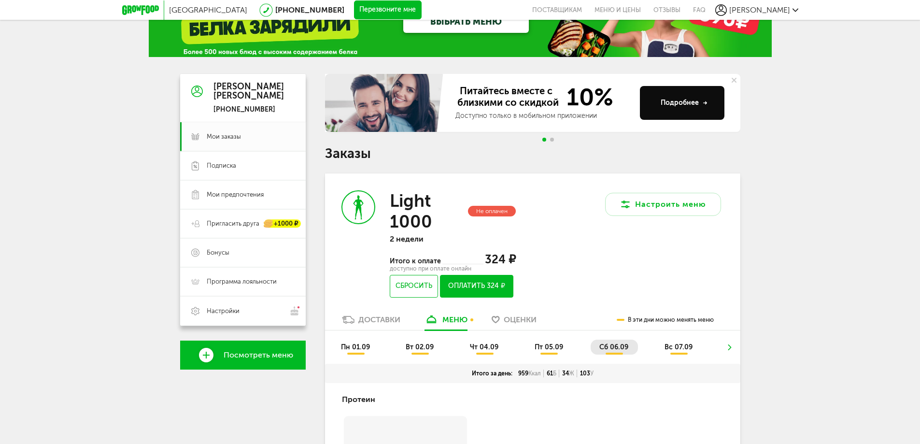
scroll to position [0, 0]
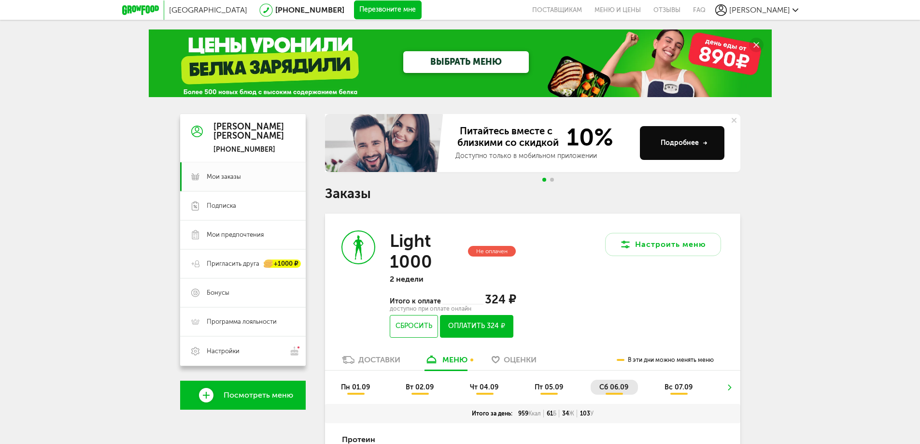
click at [481, 330] on button "Оплатить 324 ₽" at bounding box center [476, 326] width 73 height 23
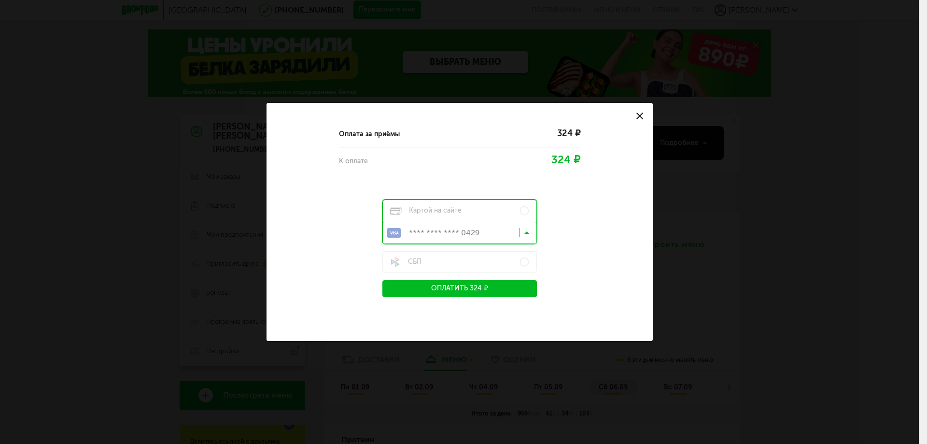
click at [523, 231] on input "Search for option" at bounding box center [462, 234] width 154 height 16
click at [490, 276] on span "**** **** **** 3045" at bounding box center [468, 275] width 113 height 20
click at [485, 289] on button "Оплатить 324 ₽" at bounding box center [459, 288] width 154 height 17
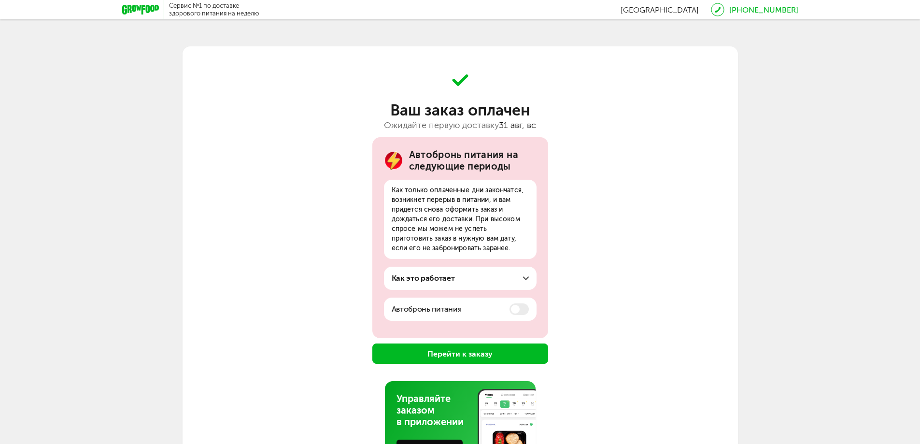
click at [477, 351] on button "Перейти к заказу" at bounding box center [460, 353] width 176 height 20
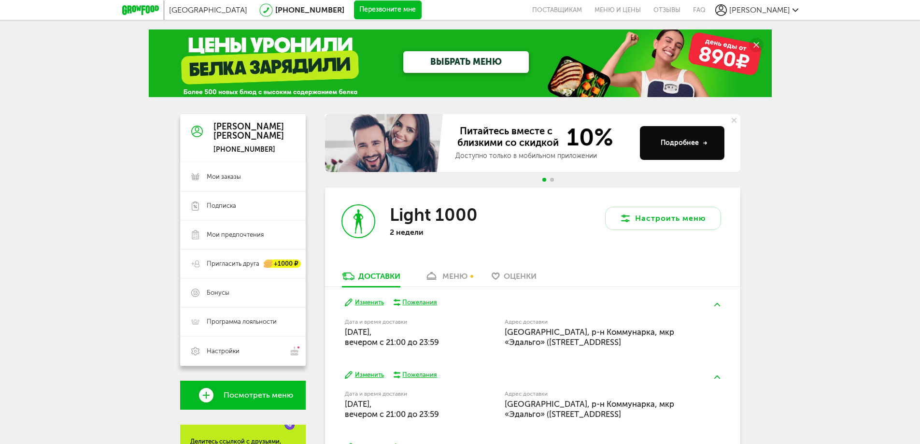
click at [788, 14] on span "[PERSON_NAME]" at bounding box center [759, 9] width 61 height 9
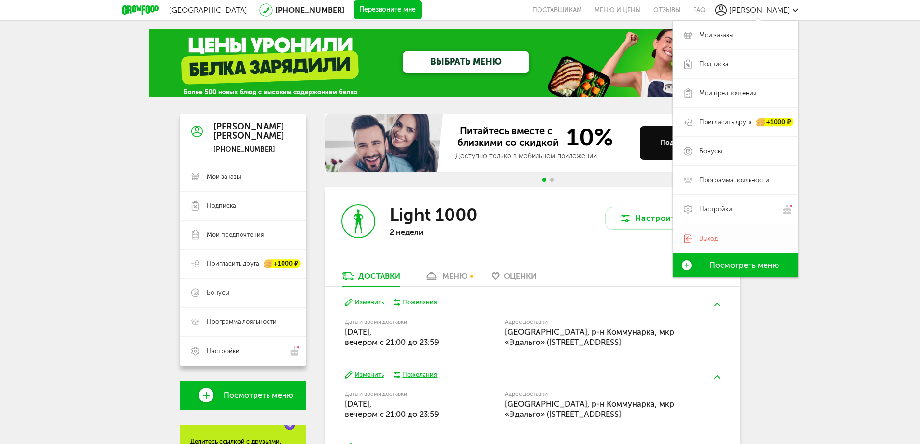
click at [704, 240] on span "Выход" at bounding box center [708, 238] width 18 height 9
